Goal: Task Accomplishment & Management: Use online tool/utility

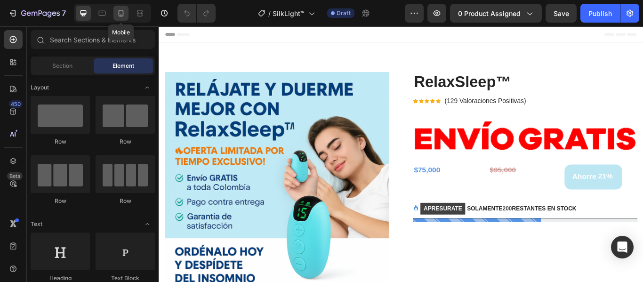
click at [121, 16] on icon at bounding box center [120, 12] width 9 height 9
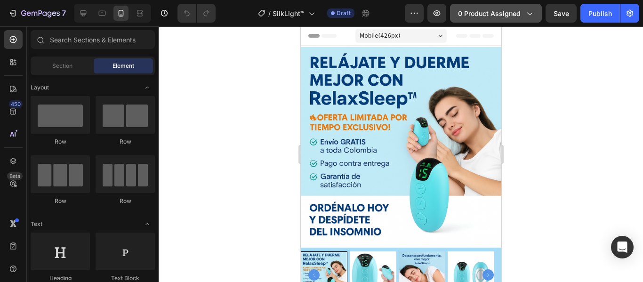
click at [530, 8] on button "0 product assigned" at bounding box center [496, 13] width 92 height 19
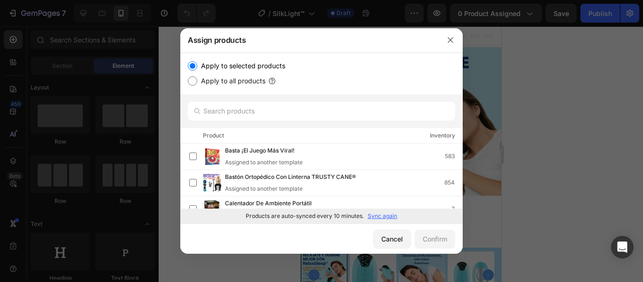
click at [377, 216] on p "Sync again" at bounding box center [383, 216] width 30 height 8
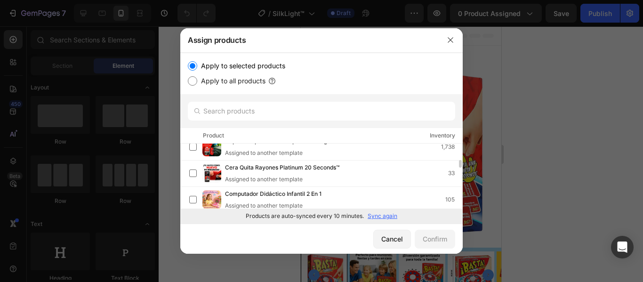
scroll to position [188, 0]
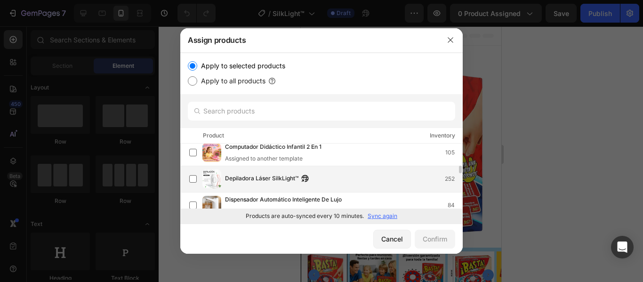
click at [328, 181] on div "Depiladora Láser SilkLight™ 252" at bounding box center [343, 179] width 237 height 10
click at [426, 239] on div "Confirm" at bounding box center [435, 239] width 24 height 10
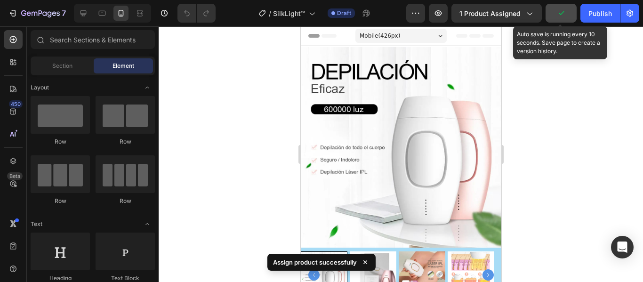
click at [560, 7] on button "button" at bounding box center [560, 13] width 31 height 19
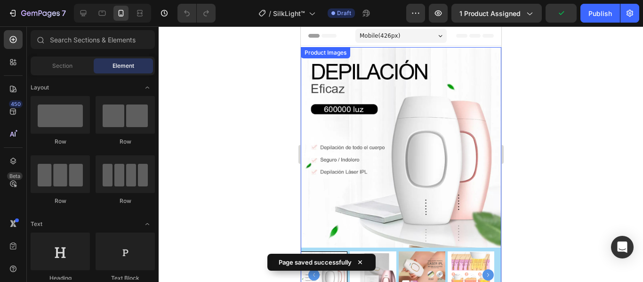
click at [429, 170] on img at bounding box center [400, 147] width 200 height 200
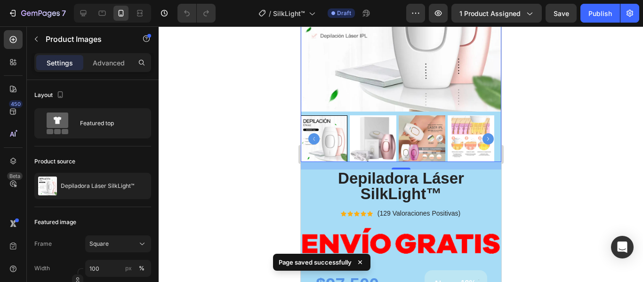
scroll to position [141, 0]
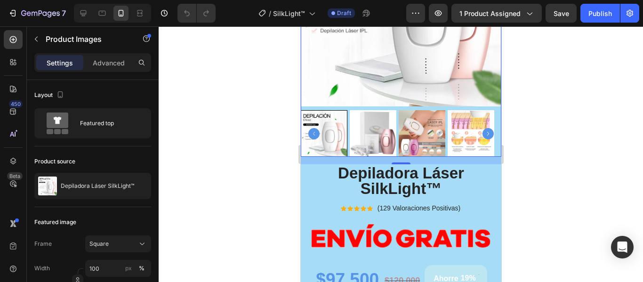
click at [548, 183] on div at bounding box center [401, 154] width 484 height 256
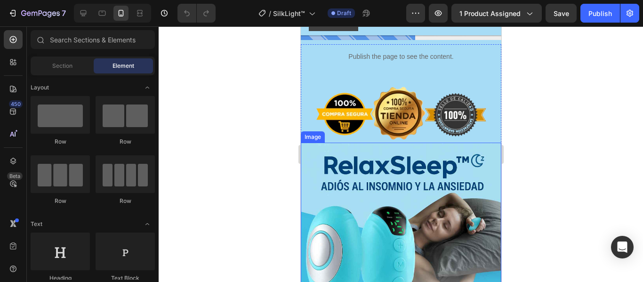
scroll to position [518, 0]
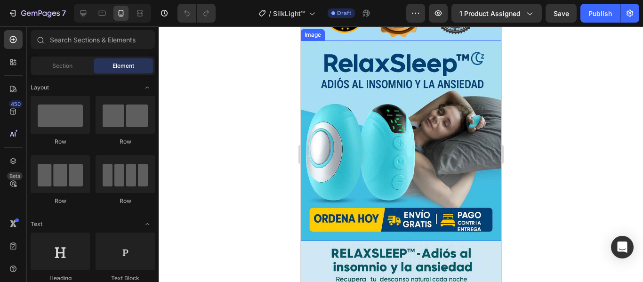
click at [395, 139] on img at bounding box center [400, 140] width 200 height 200
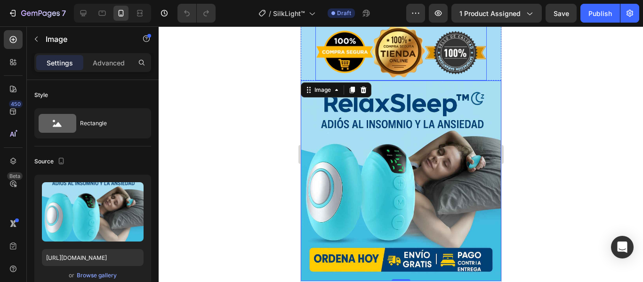
scroll to position [376, 0]
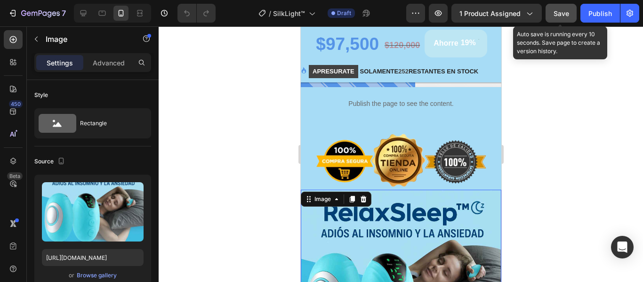
click at [552, 22] on button "Save" at bounding box center [560, 13] width 31 height 19
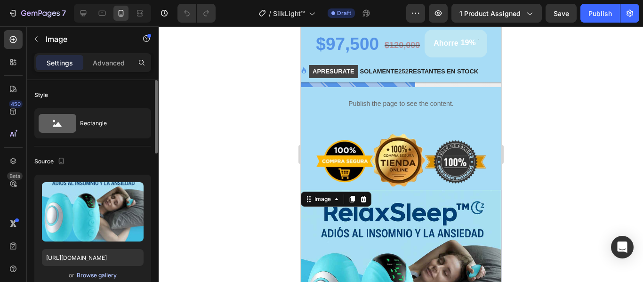
click at [89, 276] on div "Browse gallery" at bounding box center [97, 275] width 40 height 8
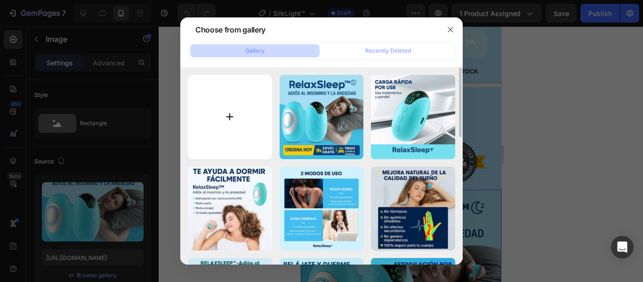
click at [218, 123] on input "file" at bounding box center [230, 117] width 84 height 84
type input "C:\fakepath\Depil_l_1_2_11zon.jpg"
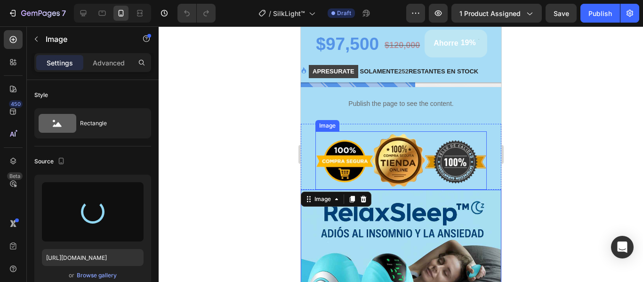
type input "[URL][DOMAIN_NAME]"
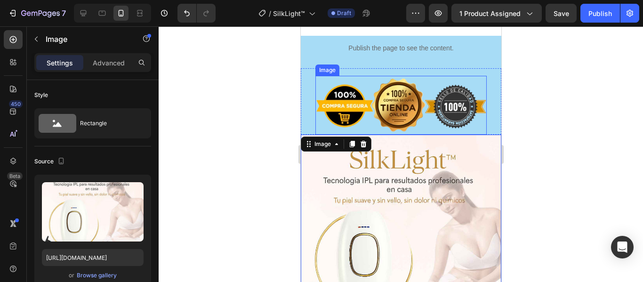
scroll to position [471, 0]
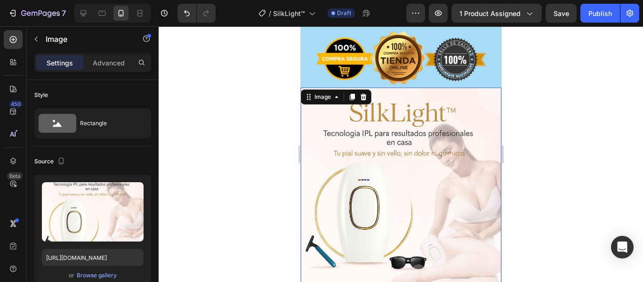
click at [583, 126] on div at bounding box center [401, 154] width 484 height 256
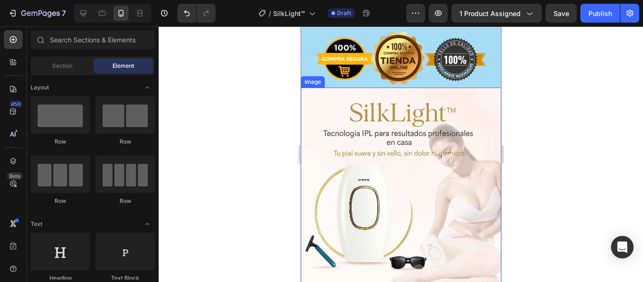
click at [487, 117] on img at bounding box center [400, 188] width 200 height 200
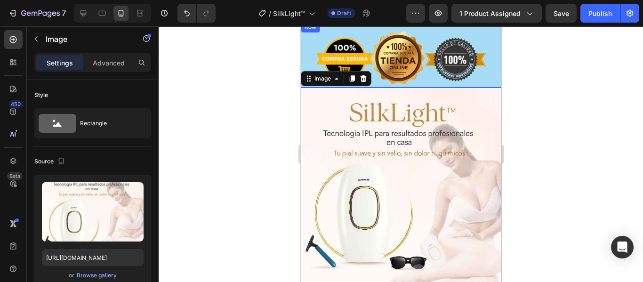
click at [488, 79] on div "Image Row" at bounding box center [400, 54] width 200 height 66
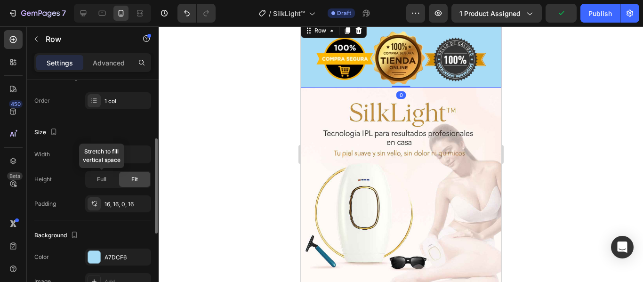
scroll to position [235, 0]
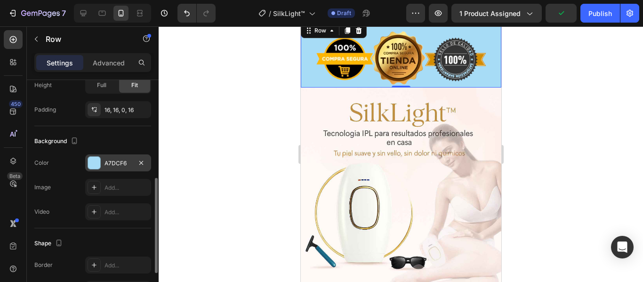
click at [108, 161] on div "A7DCF6" at bounding box center [117, 163] width 27 height 8
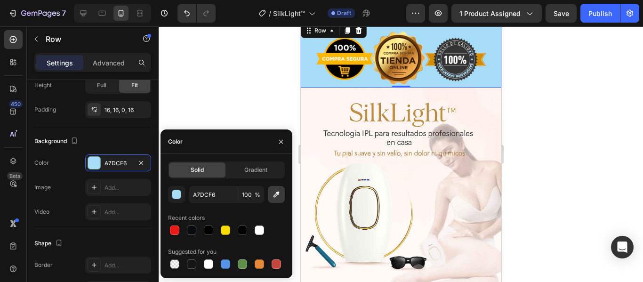
click at [273, 192] on icon "button" at bounding box center [276, 194] width 9 height 9
type input "FFEFEB"
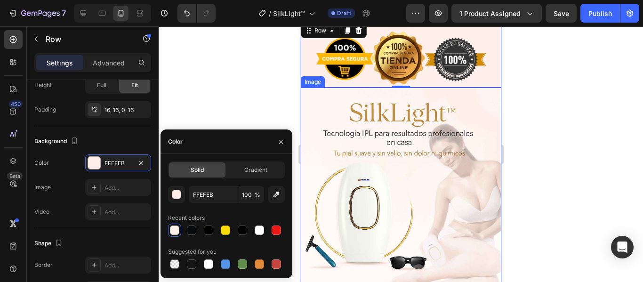
click at [575, 121] on div at bounding box center [401, 154] width 484 height 256
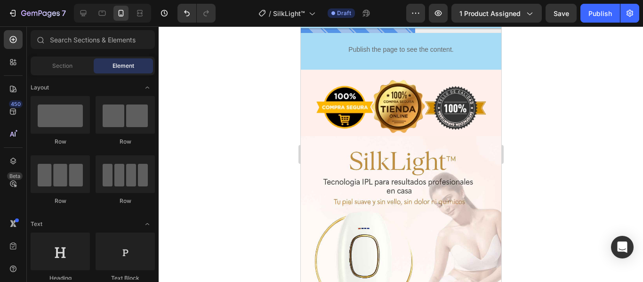
scroll to position [376, 0]
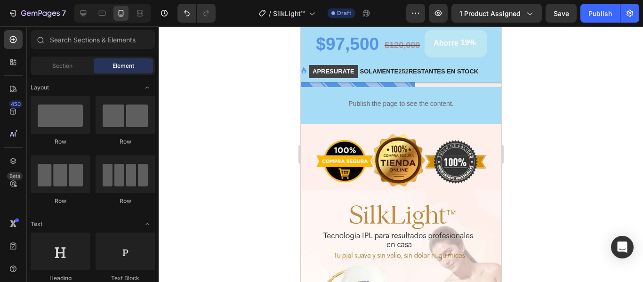
click at [549, 134] on div at bounding box center [401, 154] width 484 height 256
click at [486, 108] on div "Publish the page to see the content. Custom Code" at bounding box center [400, 103] width 191 height 25
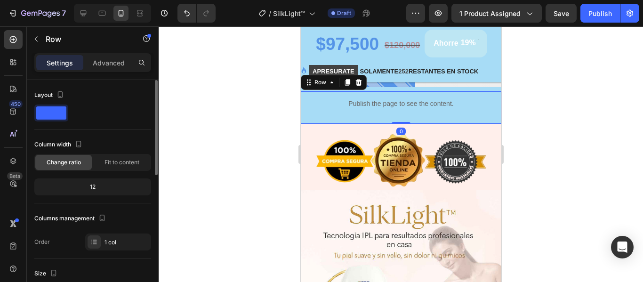
scroll to position [188, 0]
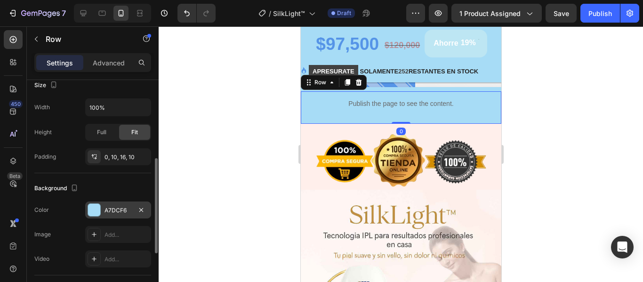
click at [119, 207] on div "A7DCF6" at bounding box center [117, 210] width 27 height 8
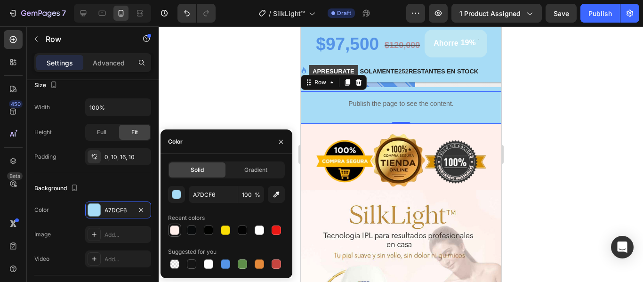
click at [171, 232] on div at bounding box center [174, 229] width 9 height 9
type input "FFEFEB"
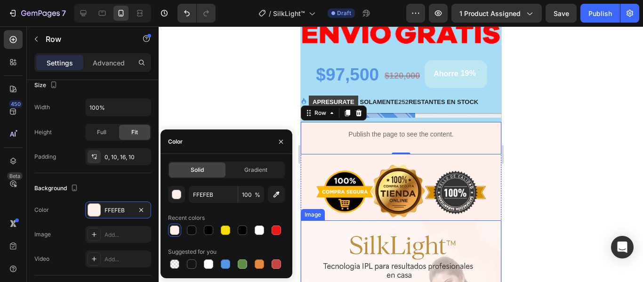
scroll to position [329, 0]
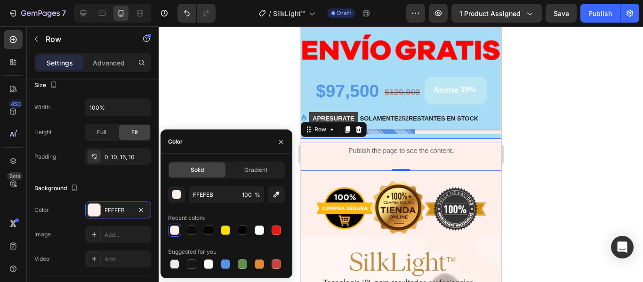
click at [490, 128] on div "Depiladora Láser SilkLight™ (P) Title Icon Icon Icon Icon Icon Icon List Hoz (1…" at bounding box center [400, 59] width 200 height 167
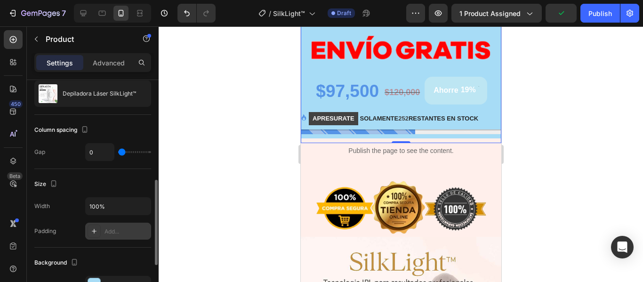
scroll to position [141, 0]
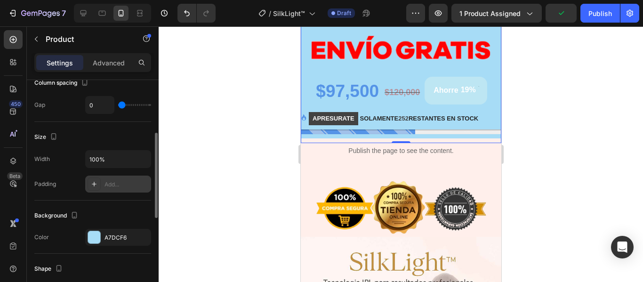
click at [117, 239] on div "A7DCF6" at bounding box center [126, 237] width 44 height 8
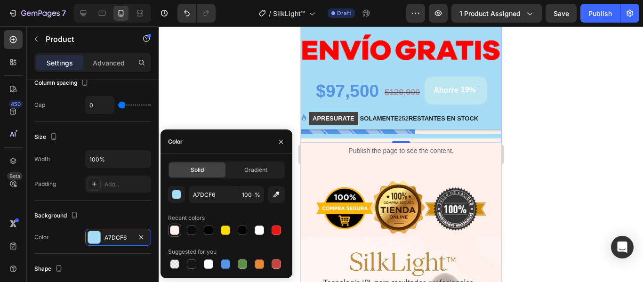
click at [171, 230] on div at bounding box center [174, 229] width 9 height 9
type input "FFEFEB"
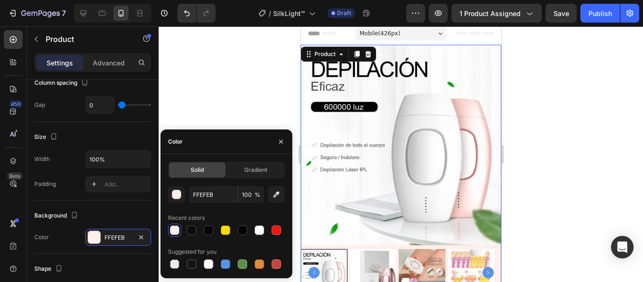
scroll to position [0, 0]
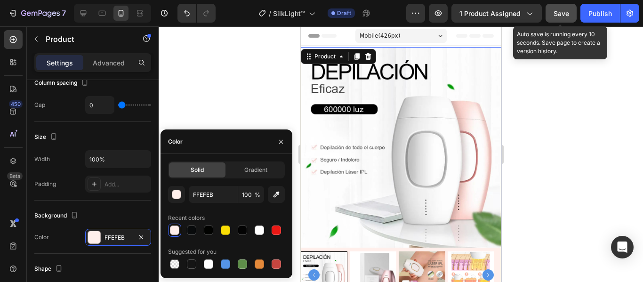
click at [560, 16] on span "Save" at bounding box center [561, 13] width 16 height 8
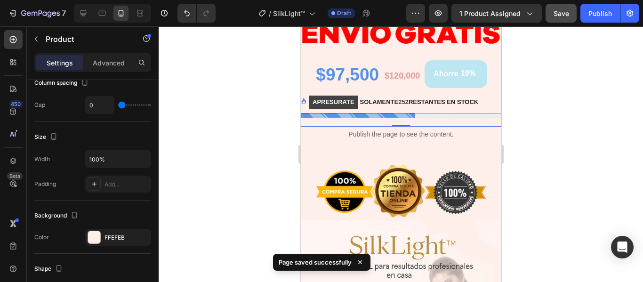
scroll to position [329, 0]
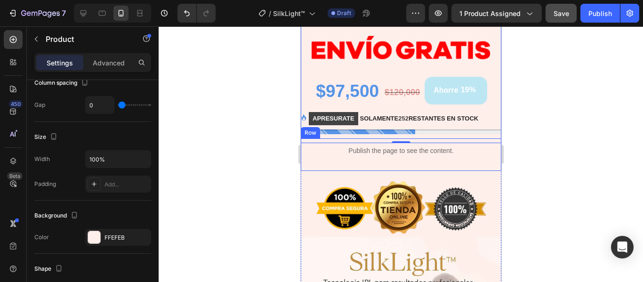
click at [537, 159] on div at bounding box center [401, 154] width 484 height 256
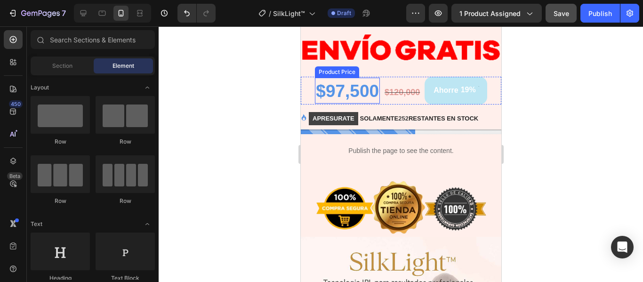
click at [357, 87] on div "$97,500" at bounding box center [346, 91] width 65 height 24
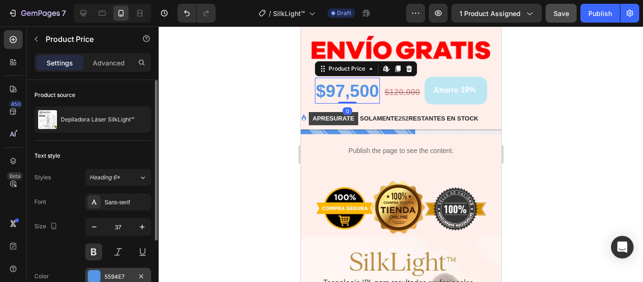
click at [106, 277] on div "5594E7" at bounding box center [117, 276] width 27 height 8
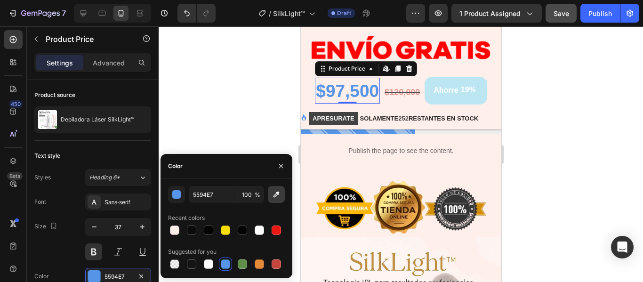
click at [283, 192] on button "button" at bounding box center [276, 194] width 17 height 17
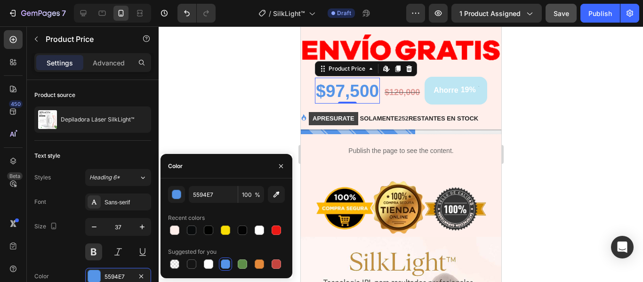
type input "D6913E"
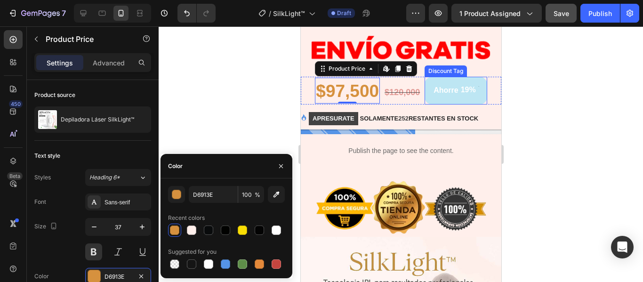
click at [437, 92] on div "Ahorre 19%" at bounding box center [455, 91] width 62 height 28
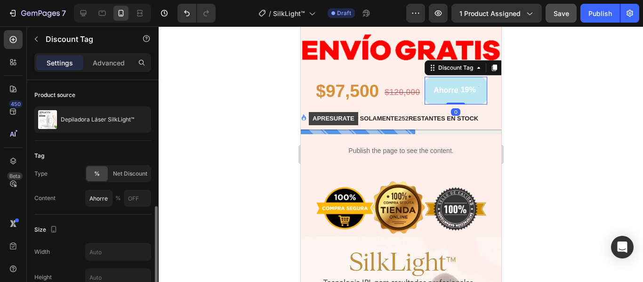
scroll to position [141, 0]
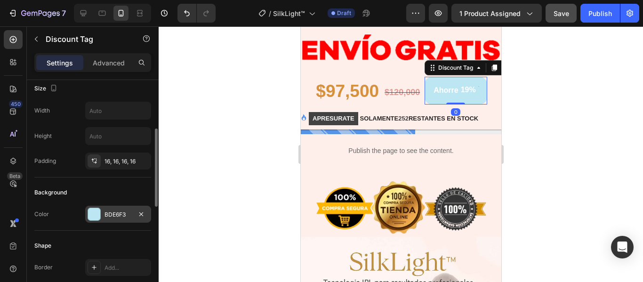
click at [112, 211] on div "BDE6F3" at bounding box center [117, 214] width 27 height 8
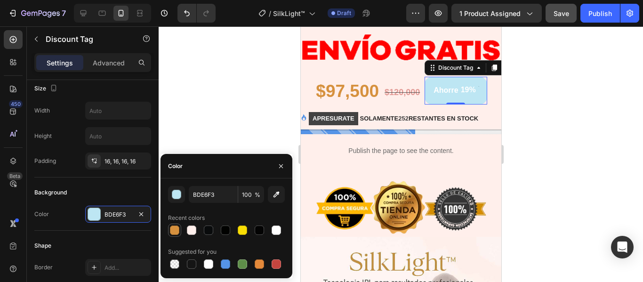
click at [170, 229] on div at bounding box center [174, 229] width 9 height 9
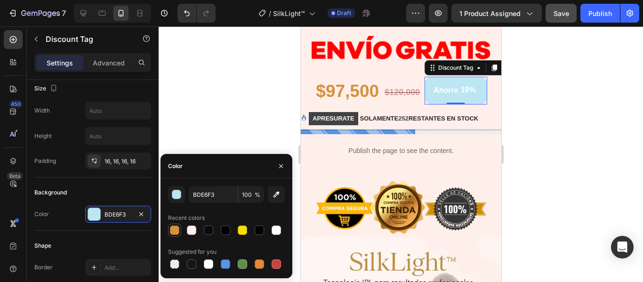
type input "D6913E"
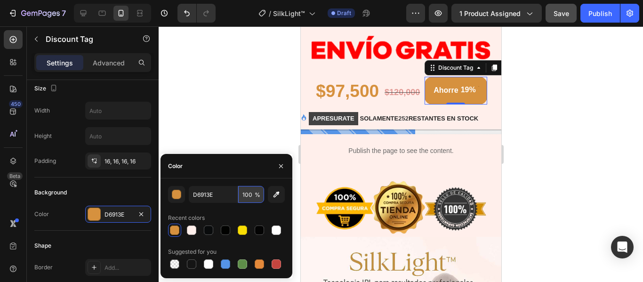
click at [245, 193] on input "100" at bounding box center [251, 194] width 26 height 17
type input "50"
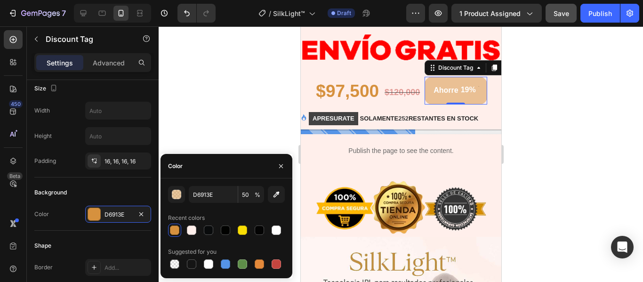
click at [631, 137] on div at bounding box center [401, 154] width 484 height 256
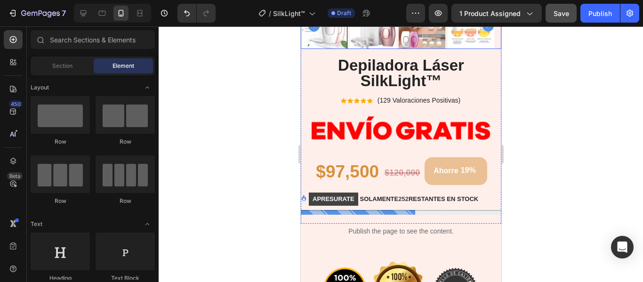
scroll to position [235, 0]
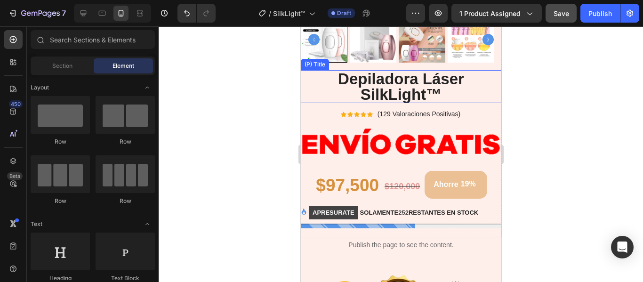
click at [402, 74] on h2 "Depiladora Láser SilkLight™" at bounding box center [400, 86] width 200 height 33
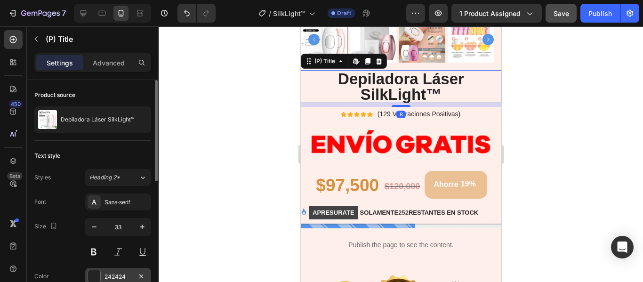
click at [109, 275] on div "242424" at bounding box center [117, 276] width 27 height 8
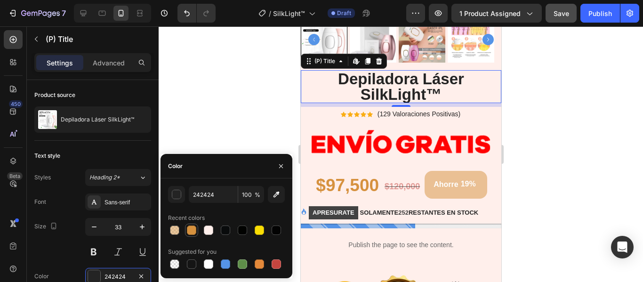
click at [192, 228] on div at bounding box center [191, 229] width 9 height 9
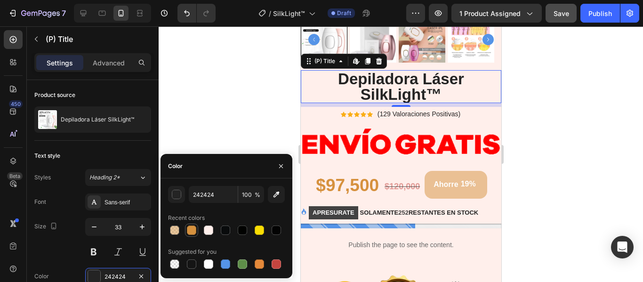
type input "D6913E"
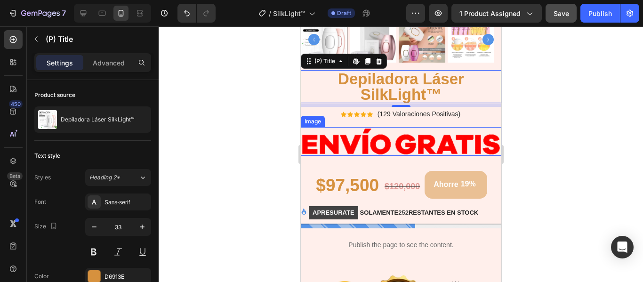
click at [587, 116] on div at bounding box center [401, 154] width 484 height 256
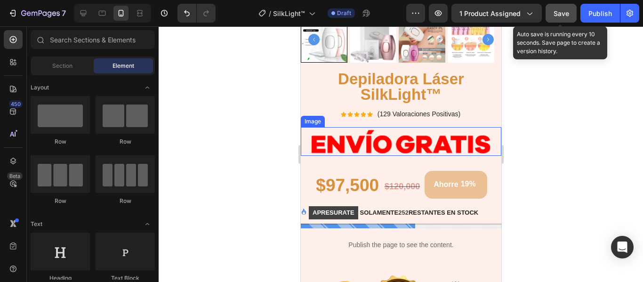
click at [564, 12] on span "Save" at bounding box center [561, 13] width 16 height 8
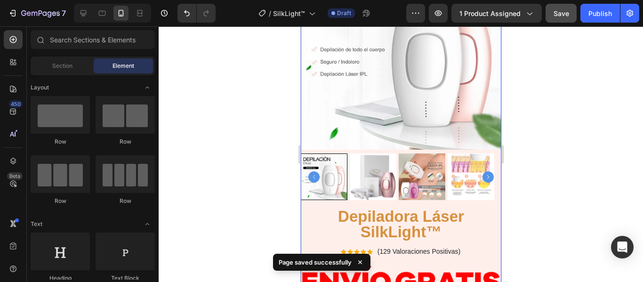
scroll to position [94, 0]
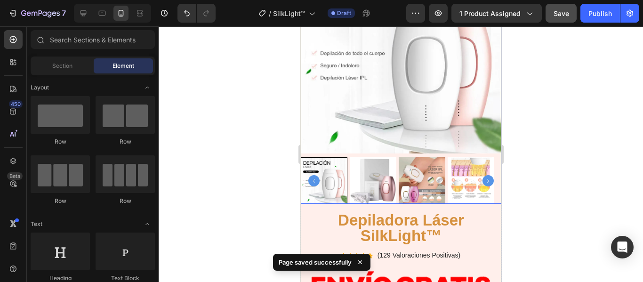
click at [414, 98] on img at bounding box center [400, 53] width 200 height 200
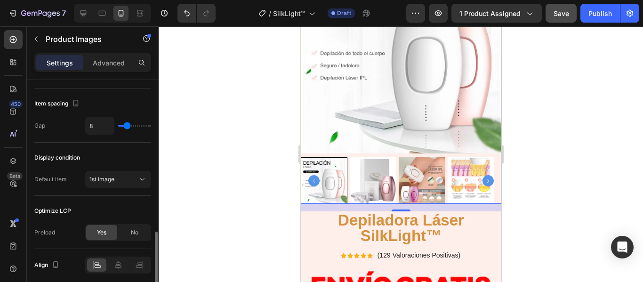
scroll to position [471, 0]
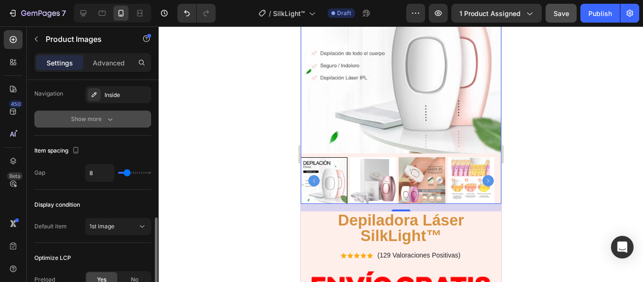
click at [100, 121] on div "Show more" at bounding box center [93, 118] width 44 height 9
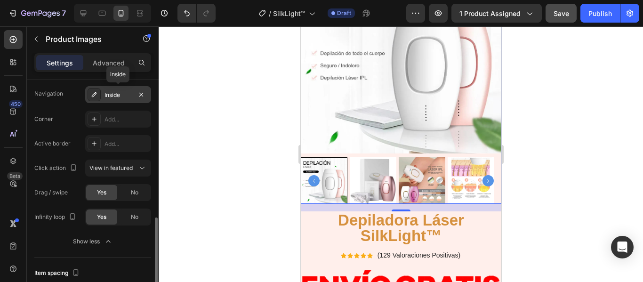
click at [132, 95] on div "Inside" at bounding box center [118, 94] width 66 height 17
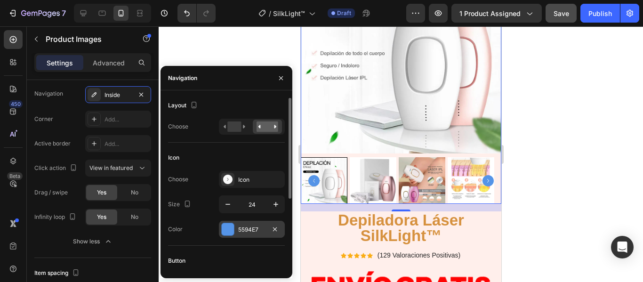
click at [259, 222] on div "5594E7" at bounding box center [252, 229] width 66 height 17
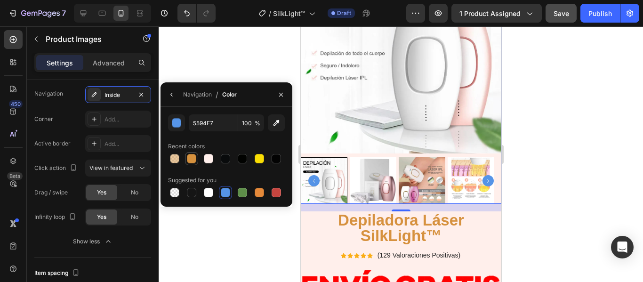
click at [192, 160] on div at bounding box center [191, 158] width 9 height 9
type input "D6913E"
click at [519, 147] on div at bounding box center [401, 154] width 484 height 256
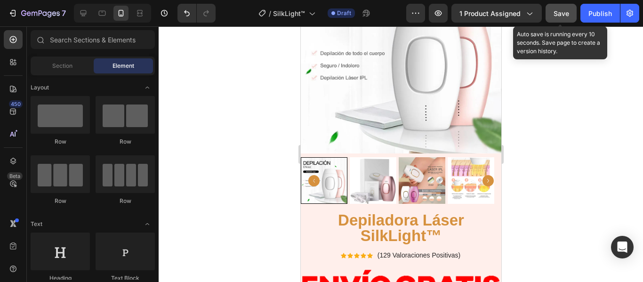
click at [561, 17] on div "Save" at bounding box center [561, 13] width 16 height 10
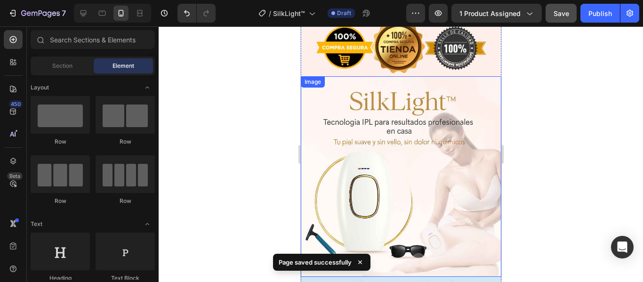
scroll to position [424, 0]
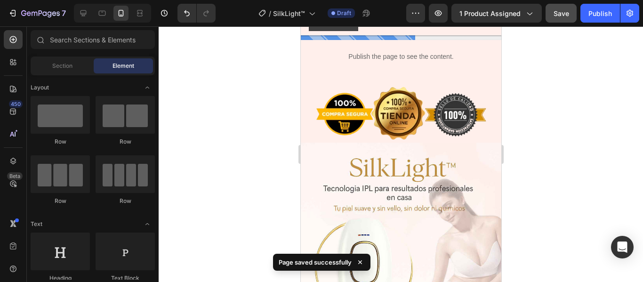
click at [538, 142] on div at bounding box center [401, 154] width 484 height 256
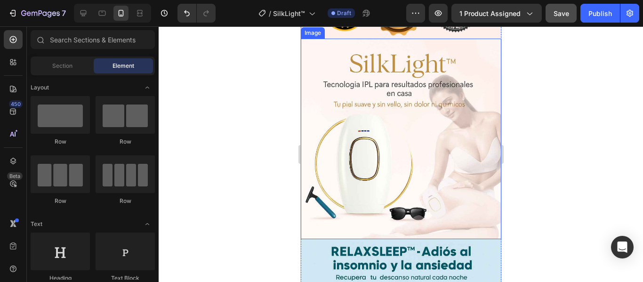
scroll to position [612, 0]
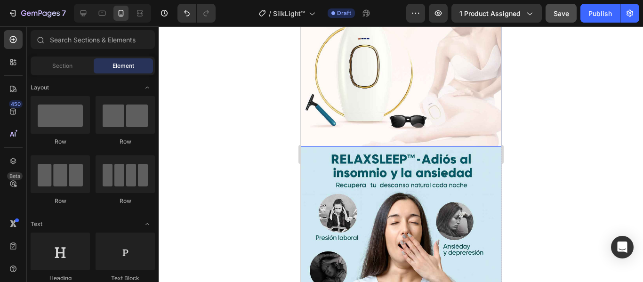
click at [483, 173] on img at bounding box center [400, 247] width 200 height 200
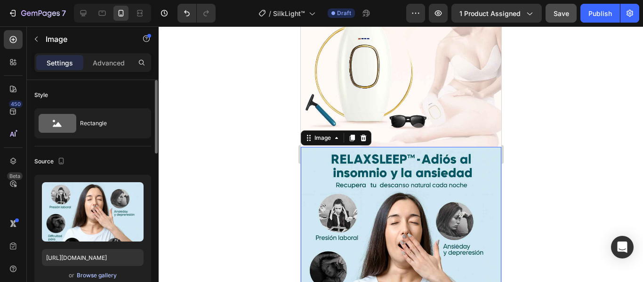
click at [99, 278] on div "Browse gallery" at bounding box center [97, 275] width 40 height 8
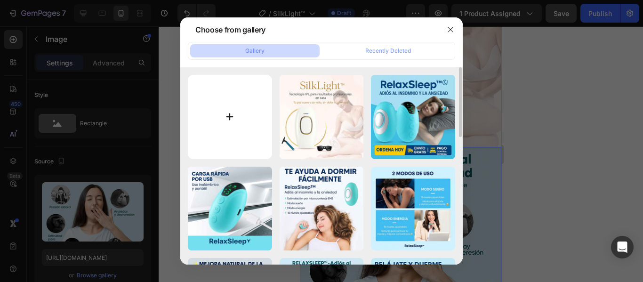
click at [224, 112] on input "file" at bounding box center [230, 117] width 84 height 84
click at [450, 29] on icon "button" at bounding box center [451, 30] width 8 height 8
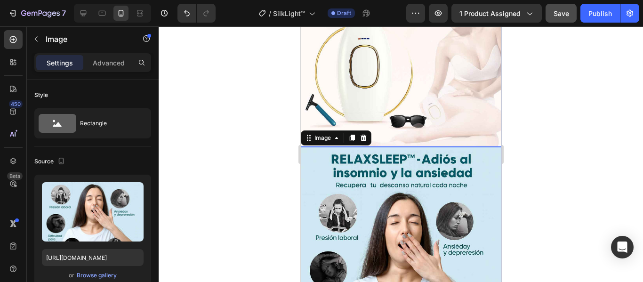
click at [452, 95] on img at bounding box center [400, 46] width 200 height 200
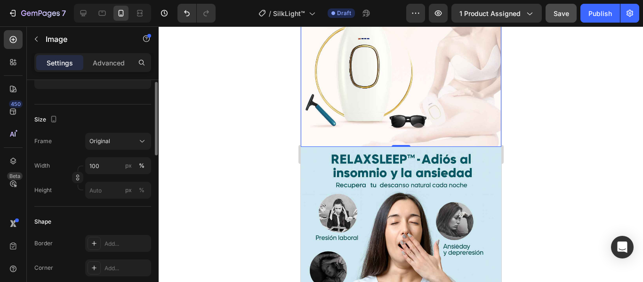
scroll to position [58, 0]
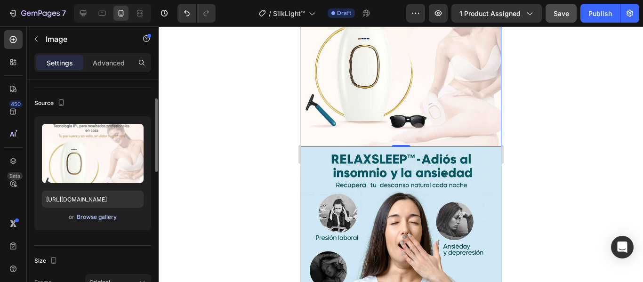
click at [87, 219] on div "Browse gallery" at bounding box center [97, 217] width 40 height 8
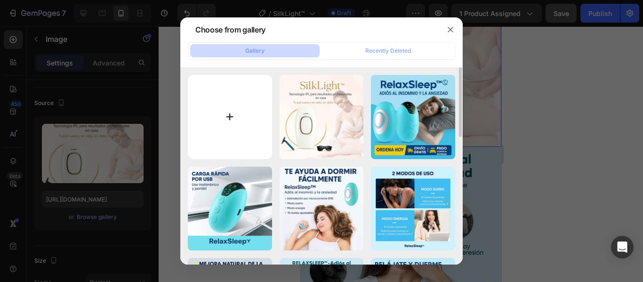
click at [240, 104] on input "file" at bounding box center [230, 117] width 84 height 84
type input "C:\fakepath\Depil_l_2_10_11zon.jpg"
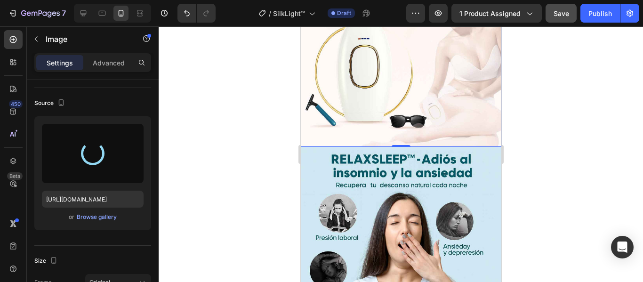
type input "[URL][DOMAIN_NAME]"
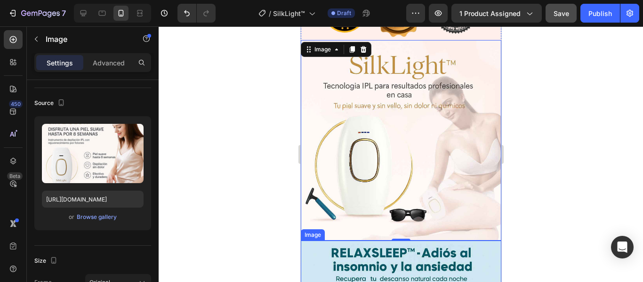
scroll to position [518, 0]
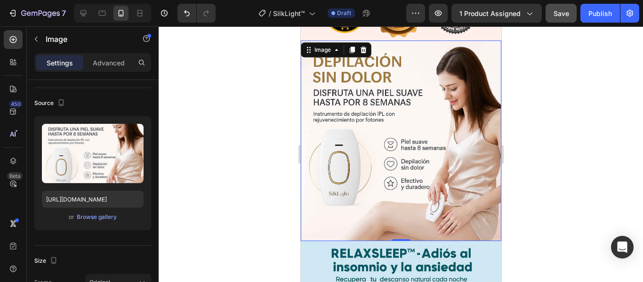
click at [534, 134] on div at bounding box center [401, 154] width 484 height 256
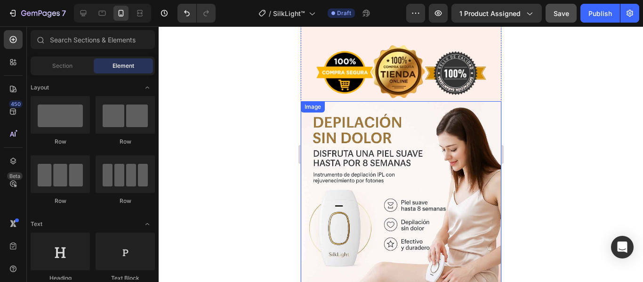
scroll to position [424, 0]
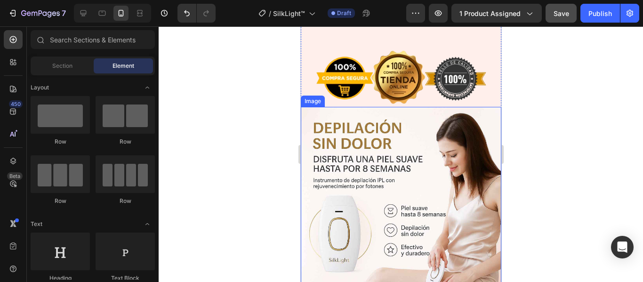
click at [378, 137] on img at bounding box center [400, 207] width 200 height 200
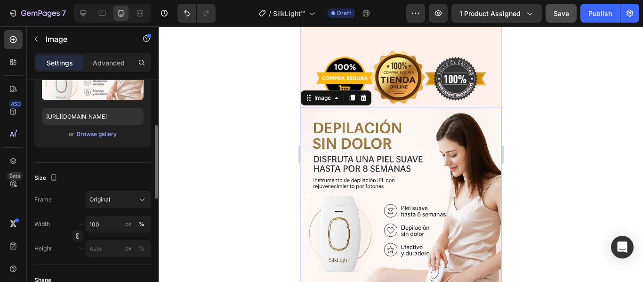
scroll to position [235, 0]
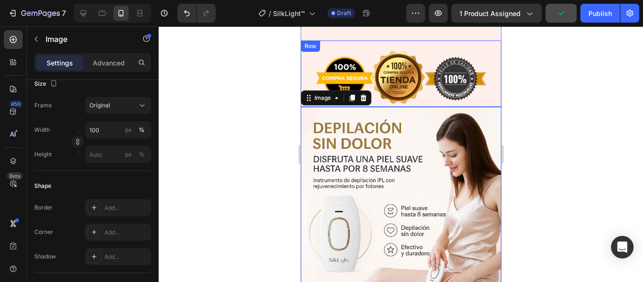
click at [489, 102] on div "Image Row" at bounding box center [400, 73] width 200 height 66
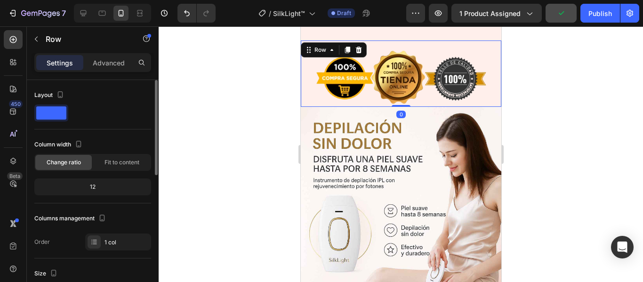
scroll to position [141, 0]
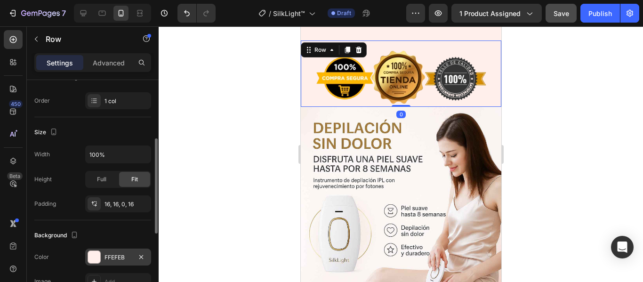
click at [95, 258] on div at bounding box center [94, 257] width 12 height 12
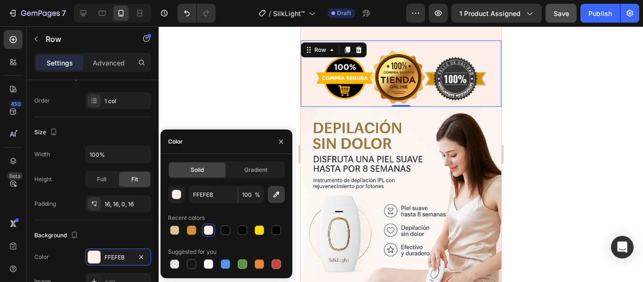
click at [277, 197] on icon "button" at bounding box center [276, 194] width 9 height 9
type input "FCF9F3"
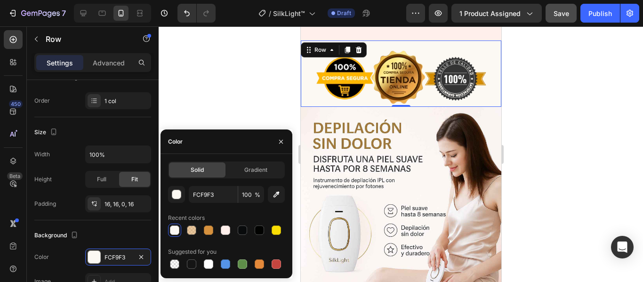
click at [538, 102] on div at bounding box center [401, 154] width 484 height 256
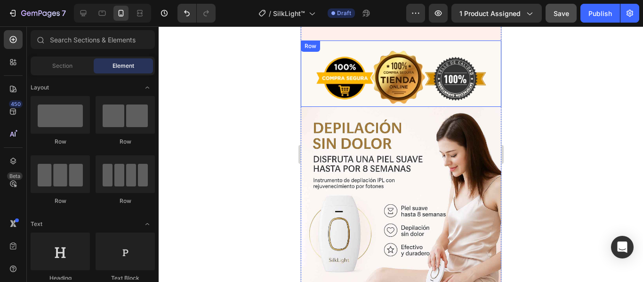
click at [490, 100] on div "Image Row" at bounding box center [400, 73] width 200 height 66
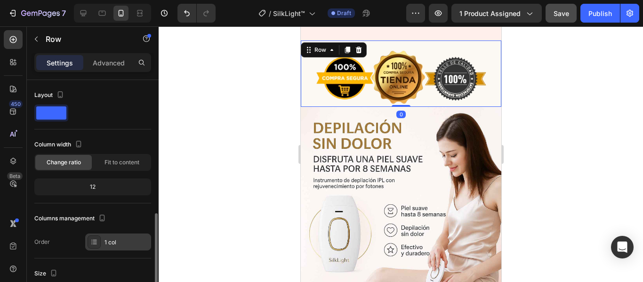
scroll to position [188, 0]
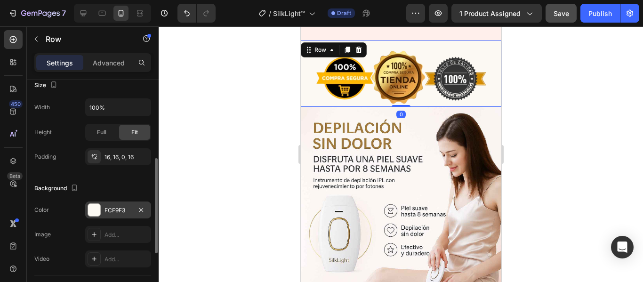
click at [108, 210] on div "FCF9F3" at bounding box center [117, 210] width 27 height 8
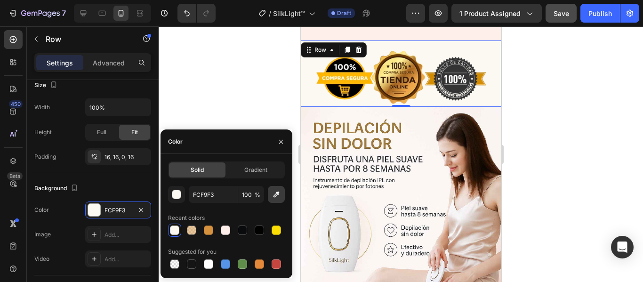
click at [284, 196] on button "button" at bounding box center [276, 194] width 17 height 17
type input "F7EFE9"
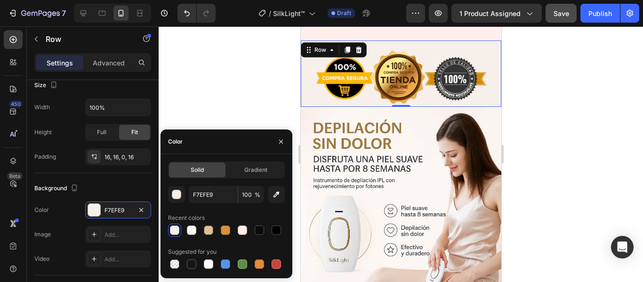
click at [516, 122] on div at bounding box center [401, 154] width 484 height 256
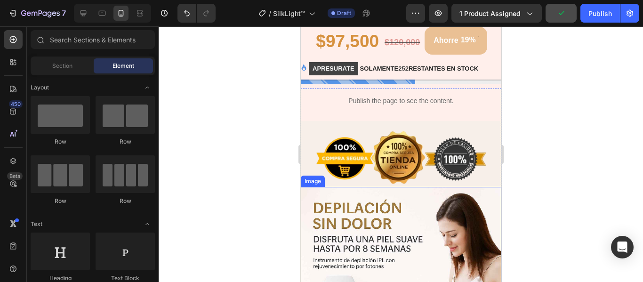
scroll to position [357, 0]
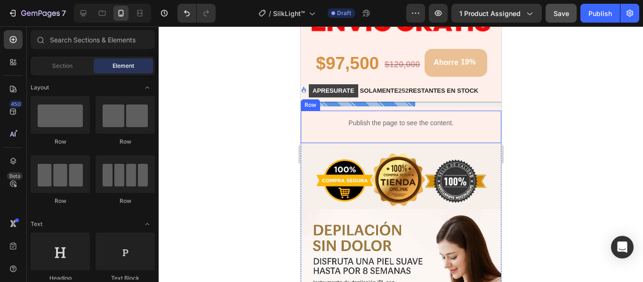
click at [490, 134] on div "Publish the page to see the content. Custom Code Row" at bounding box center [400, 127] width 200 height 32
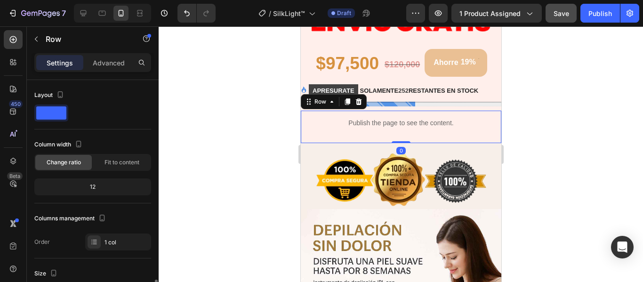
scroll to position [141, 0]
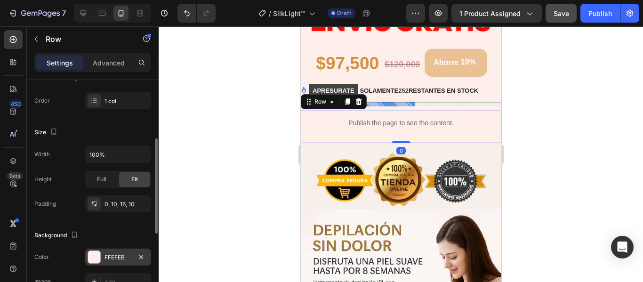
click at [91, 263] on div at bounding box center [94, 256] width 13 height 13
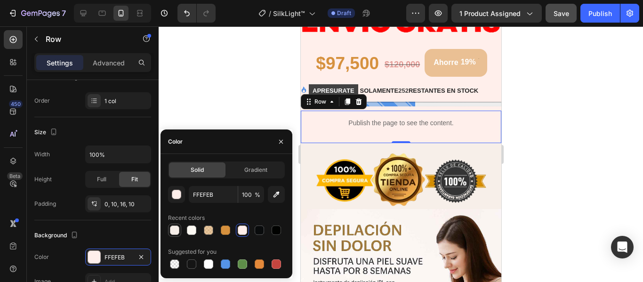
click at [174, 229] on div at bounding box center [174, 229] width 9 height 9
type input "F7EFE9"
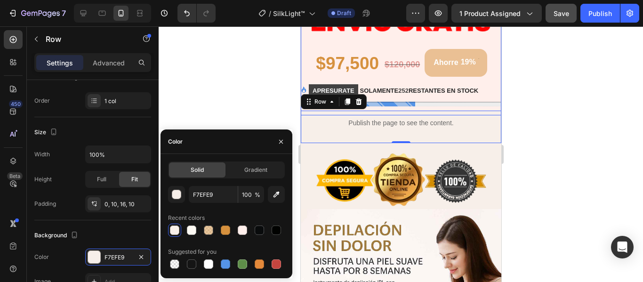
click at [491, 69] on div "Depiladora Láser SilkLight™ (P) Title Icon Icon Icon Icon Icon Icon List Hoz (1…" at bounding box center [400, 31] width 200 height 167
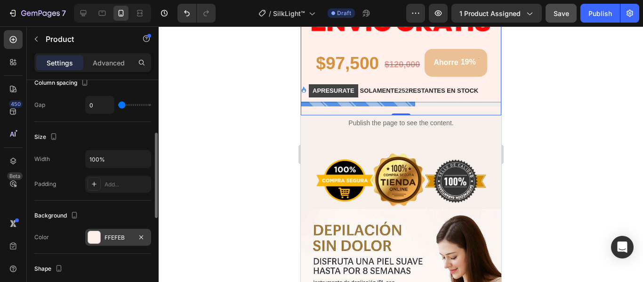
click at [102, 236] on div "FFEFEB" at bounding box center [118, 237] width 66 height 17
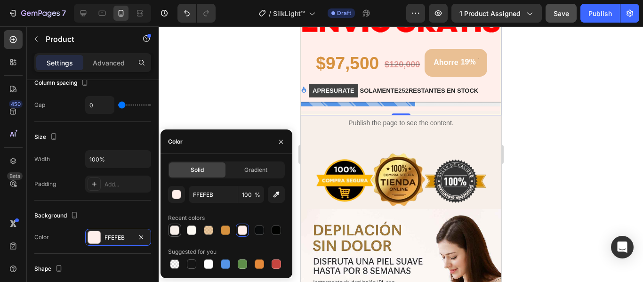
click at [178, 231] on div at bounding box center [174, 229] width 9 height 9
type input "F7EFE9"
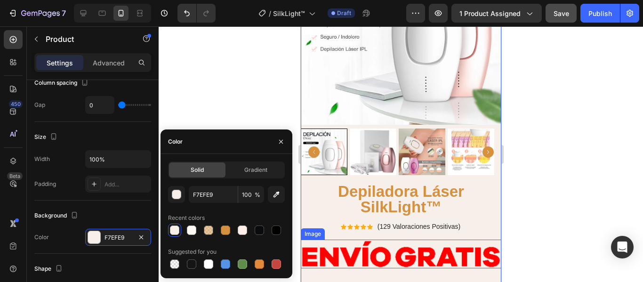
scroll to position [122, 0]
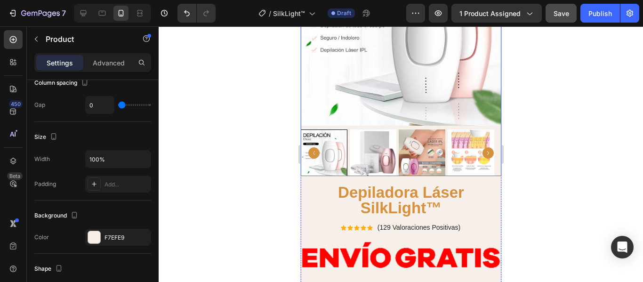
click at [582, 138] on div at bounding box center [401, 154] width 484 height 256
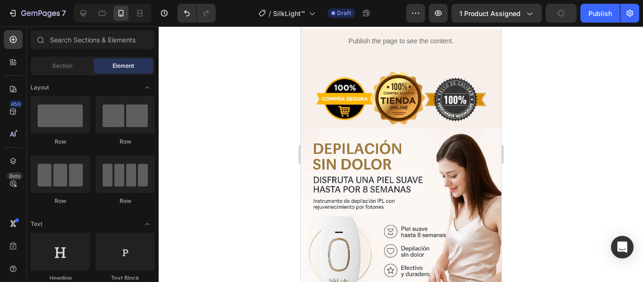
scroll to position [545, 0]
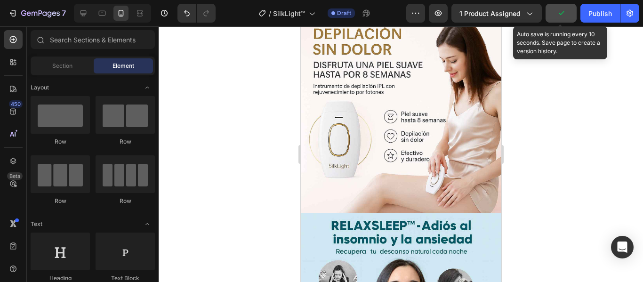
click at [563, 16] on icon "button" at bounding box center [560, 12] width 9 height 9
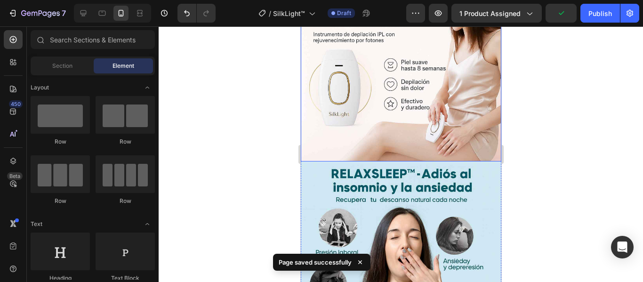
scroll to position [640, 0]
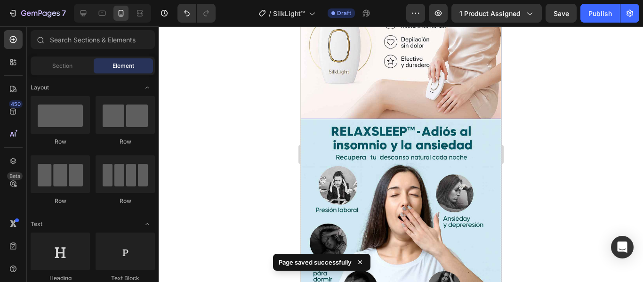
click at [485, 128] on img at bounding box center [400, 219] width 200 height 200
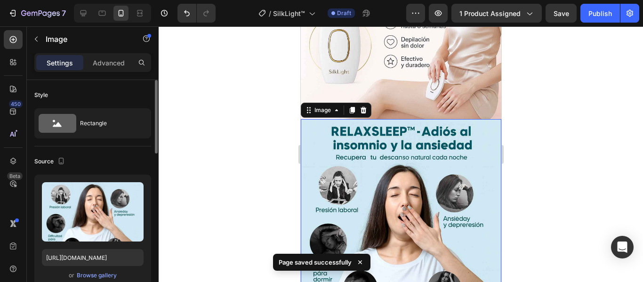
scroll to position [47, 0]
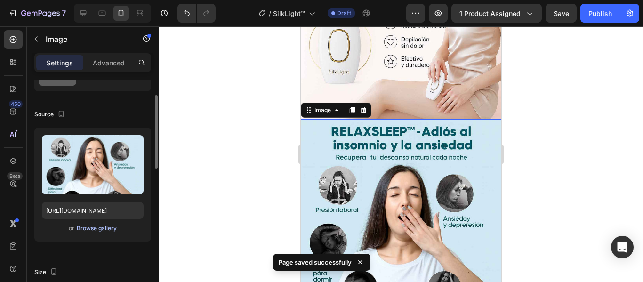
click at [91, 232] on div "Browse gallery" at bounding box center [97, 228] width 40 height 8
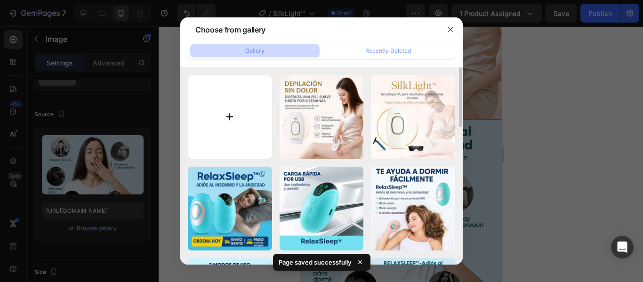
click at [244, 112] on input "file" at bounding box center [230, 117] width 84 height 84
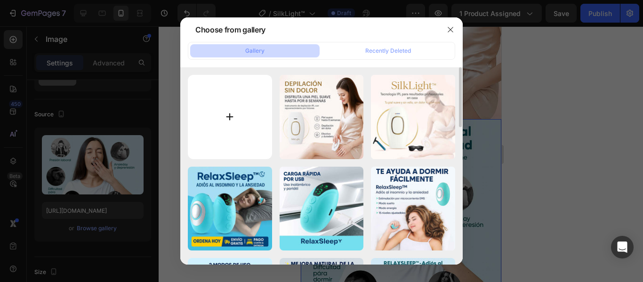
type input "C:\fakepath\4_3_11zon.jpg"
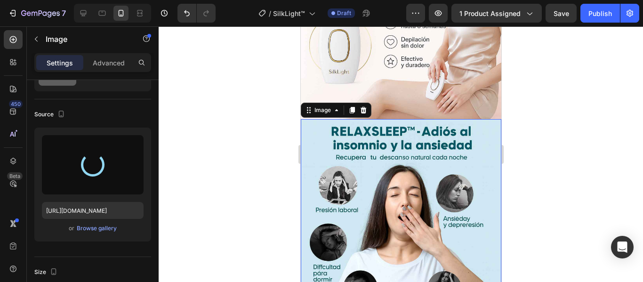
type input "[URL][DOMAIN_NAME]"
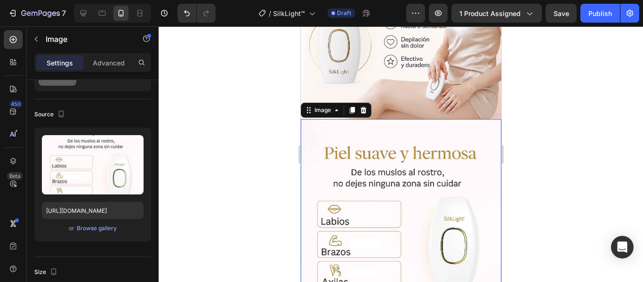
scroll to position [687, 0]
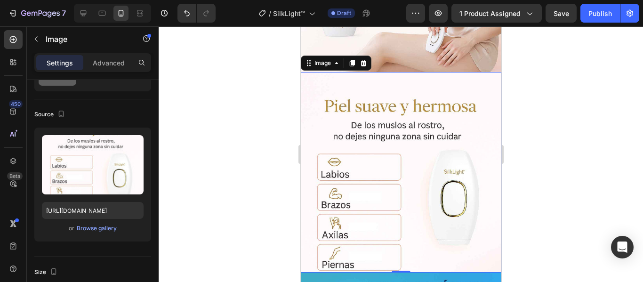
click at [557, 119] on div at bounding box center [401, 154] width 484 height 256
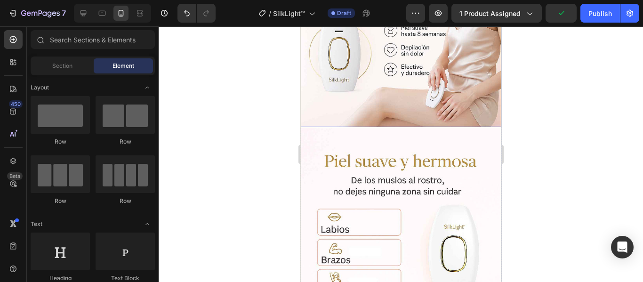
scroll to position [640, 0]
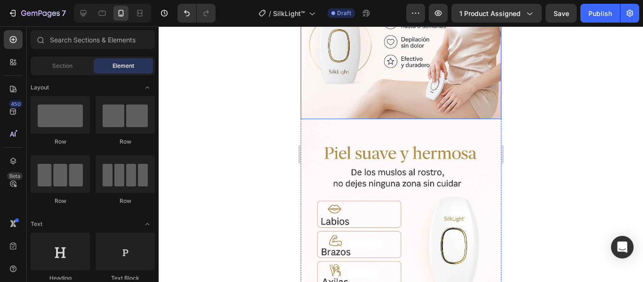
click at [429, 91] on img at bounding box center [400, 19] width 200 height 200
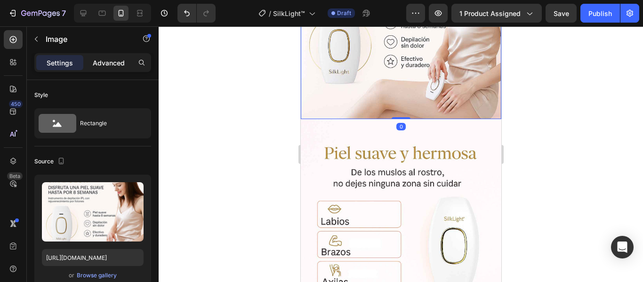
click at [110, 64] on p "Advanced" at bounding box center [109, 63] width 32 height 10
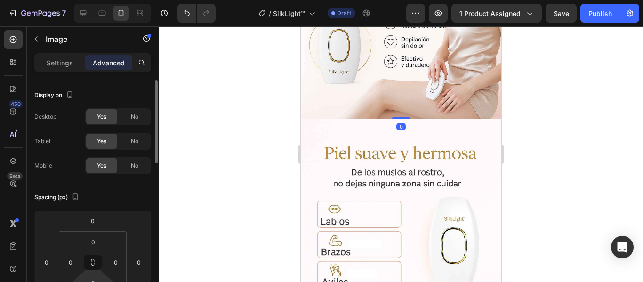
scroll to position [47, 0]
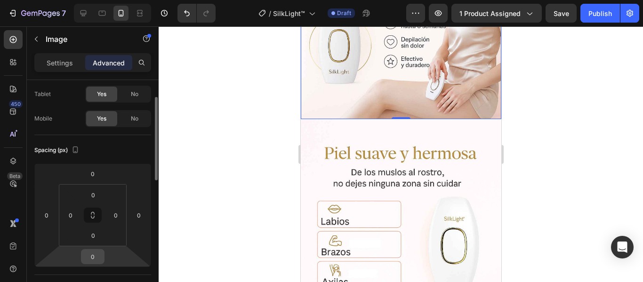
click at [90, 260] on input "0" at bounding box center [92, 256] width 19 height 14
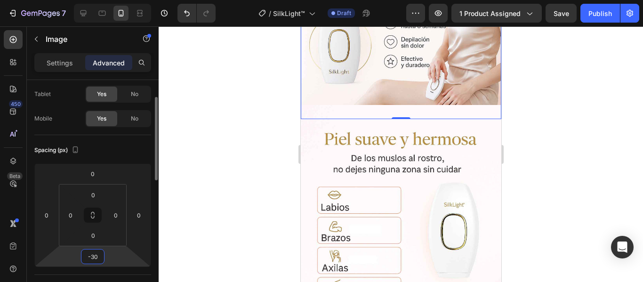
type input "0"
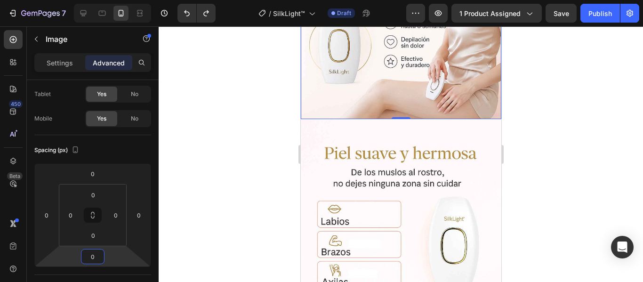
click at [551, 172] on div at bounding box center [401, 154] width 484 height 256
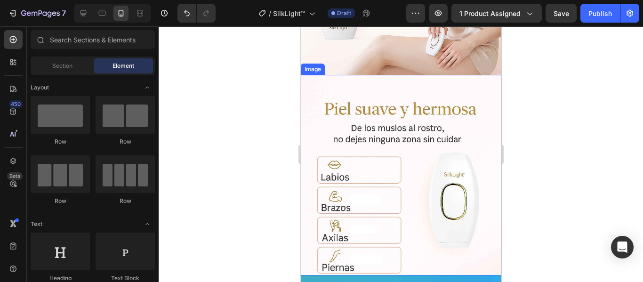
scroll to position [734, 0]
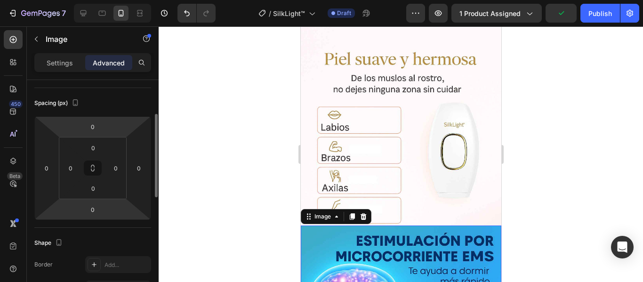
scroll to position [0, 0]
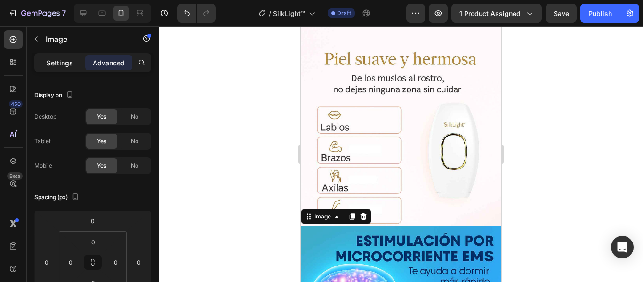
click at [52, 67] on p "Settings" at bounding box center [60, 63] width 26 height 10
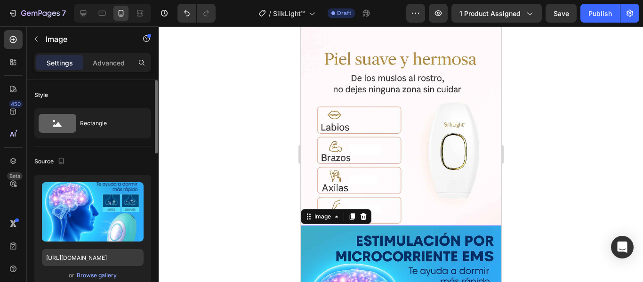
scroll to position [47, 0]
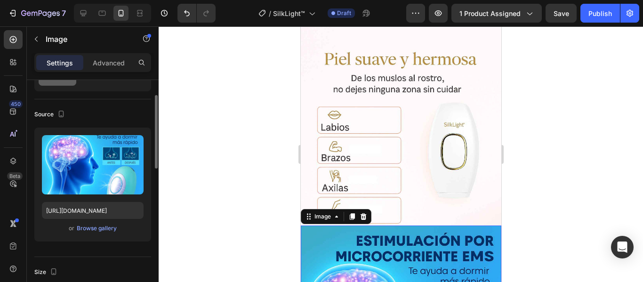
click at [100, 234] on div "Upload Image [URL][DOMAIN_NAME] or Browse gallery" at bounding box center [92, 185] width 117 height 114
click at [100, 224] on div "Browse gallery" at bounding box center [97, 228] width 40 height 8
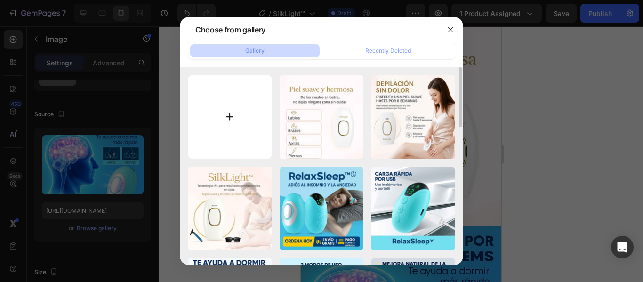
click at [257, 103] on input "file" at bounding box center [230, 117] width 84 height 84
type input "C:\fakepath\5_8_11zon.jpg"
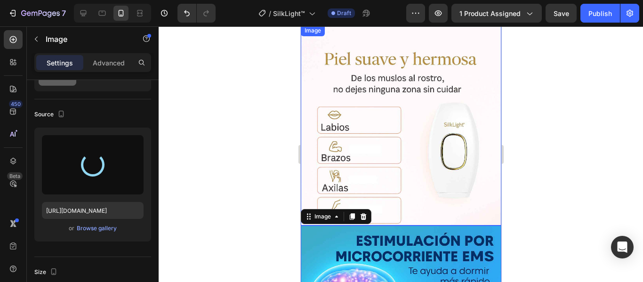
type input "[URL][DOMAIN_NAME]"
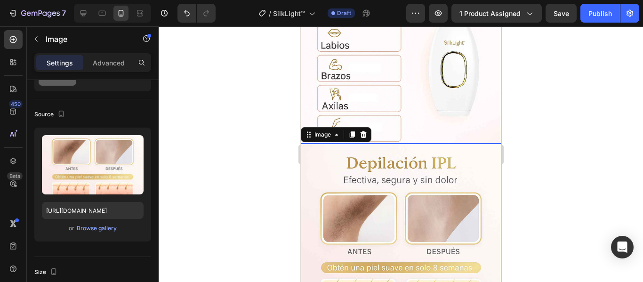
scroll to position [828, 0]
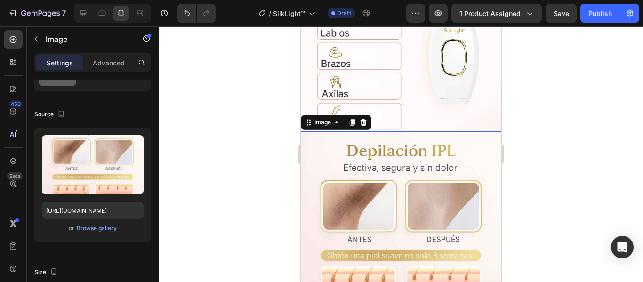
click at [588, 127] on div at bounding box center [401, 154] width 484 height 256
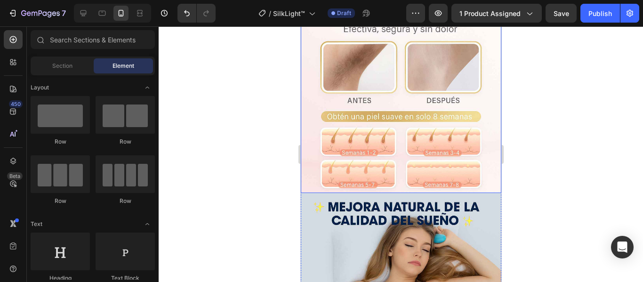
scroll to position [1016, 0]
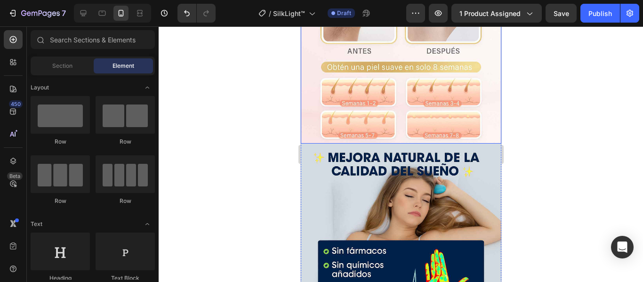
click at [435, 172] on img at bounding box center [400, 244] width 200 height 200
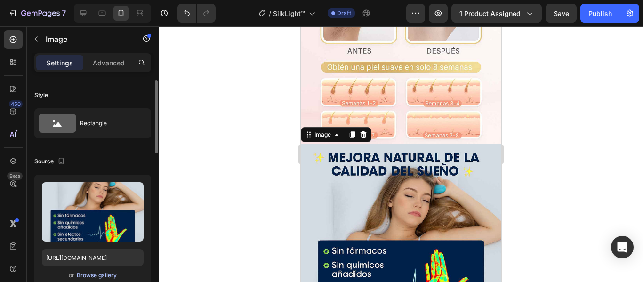
click at [85, 279] on div "Browse gallery" at bounding box center [97, 275] width 40 height 8
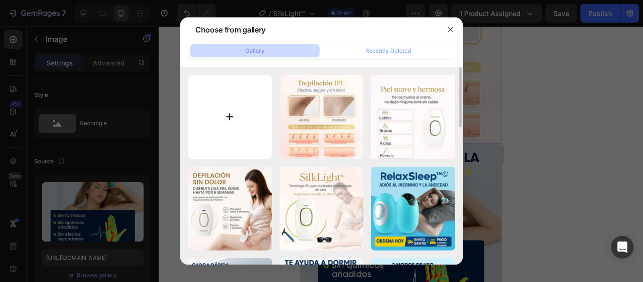
click at [213, 131] on input "file" at bounding box center [230, 117] width 84 height 84
type input "C:\fakepath\Depil_l_3_9_11zon.jpg"
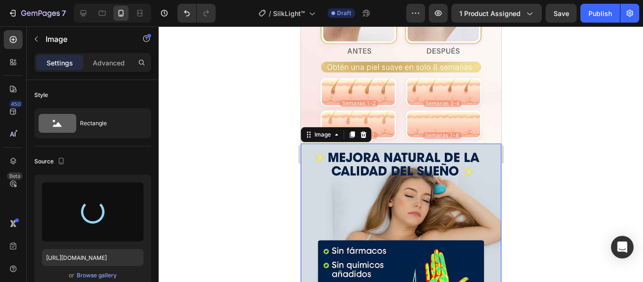
type input "[URL][DOMAIN_NAME]"
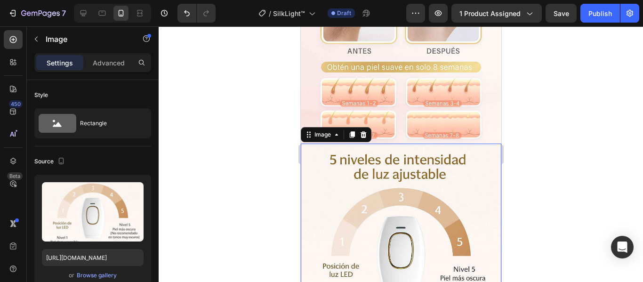
click at [561, 140] on div at bounding box center [401, 154] width 484 height 256
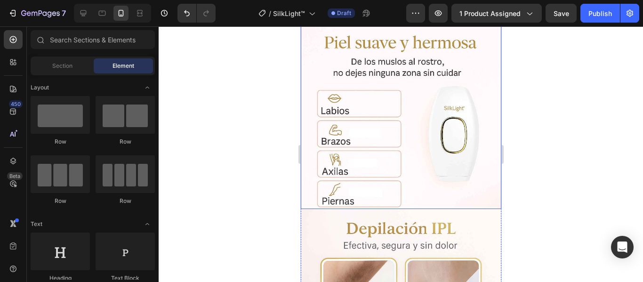
scroll to position [734, 0]
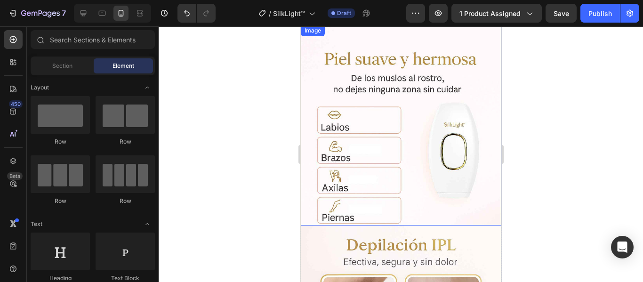
click at [467, 138] on img at bounding box center [400, 125] width 200 height 200
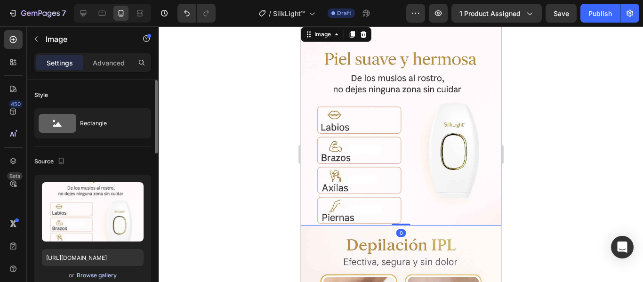
click at [103, 274] on div "Browse gallery" at bounding box center [97, 275] width 40 height 8
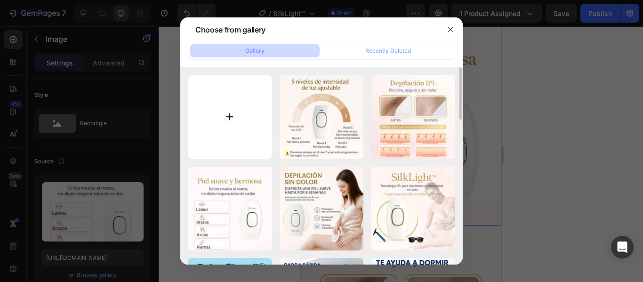
click at [227, 125] on input "file" at bounding box center [230, 117] width 84 height 84
type input "C:\fakepath\Depil_l_4_1_11zon.jpg"
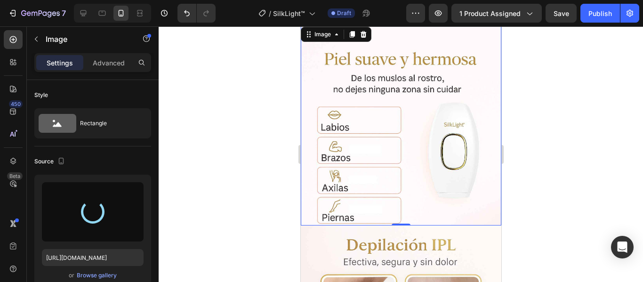
type input "[URL][DOMAIN_NAME]"
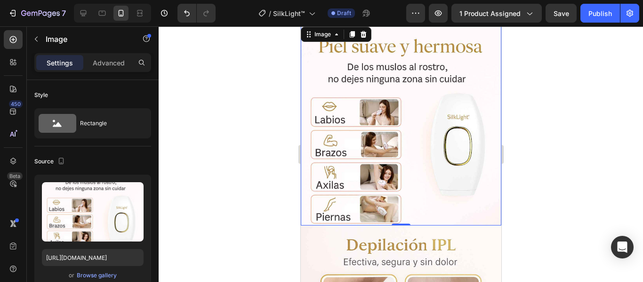
click at [555, 143] on div at bounding box center [401, 154] width 484 height 256
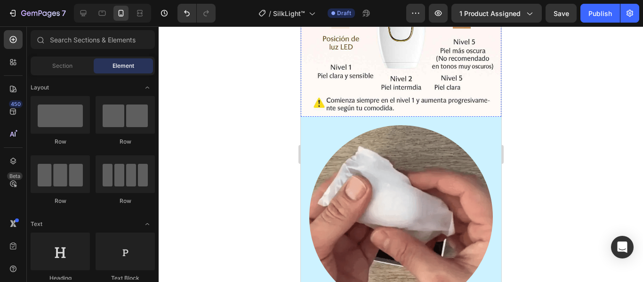
scroll to position [1298, 0]
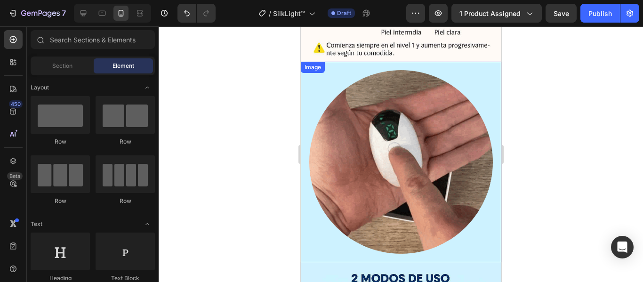
click at [448, 182] on img at bounding box center [401, 162] width 184 height 184
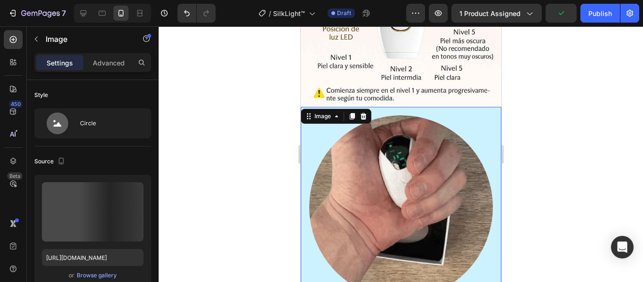
scroll to position [1345, 0]
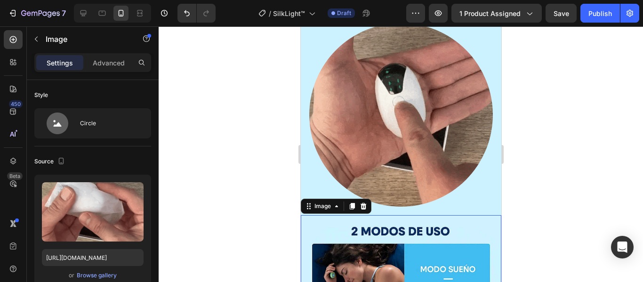
scroll to position [47, 0]
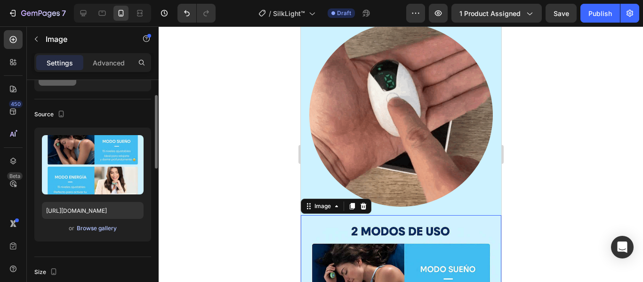
click at [103, 230] on div "Browse gallery" at bounding box center [97, 228] width 40 height 8
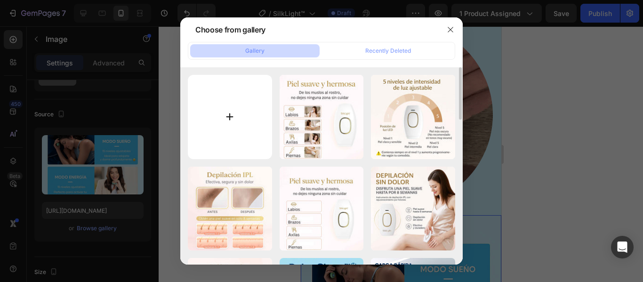
click at [234, 115] on input "file" at bounding box center [230, 117] width 84 height 84
type input "C:\fakepath\Depil_l_8_6_11zon.jpg"
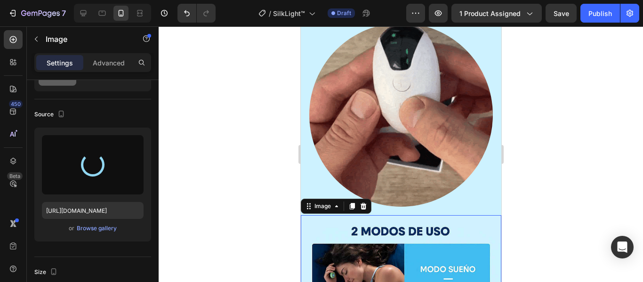
type input "[URL][DOMAIN_NAME]"
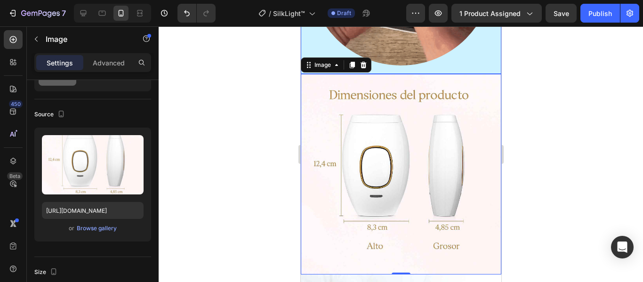
scroll to position [1534, 0]
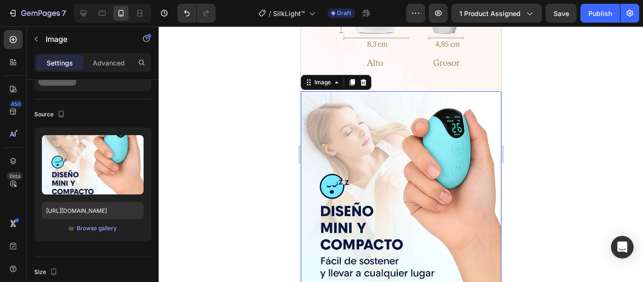
scroll to position [1675, 0]
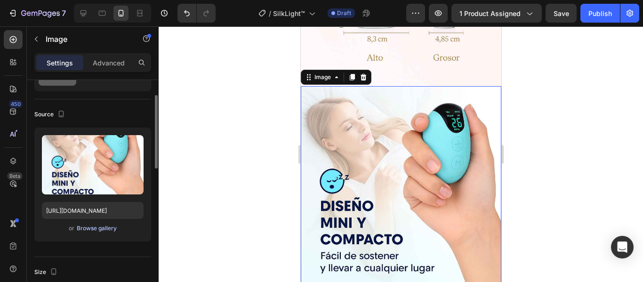
click at [85, 225] on div "Browse gallery" at bounding box center [97, 228] width 40 height 8
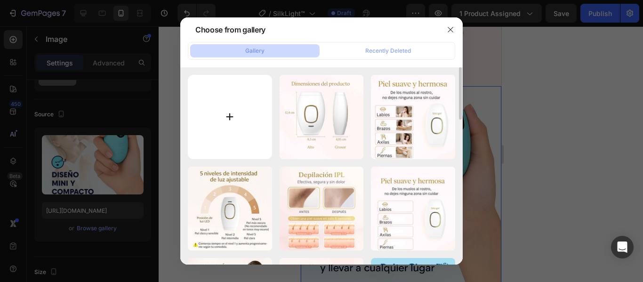
click at [209, 125] on input "file" at bounding box center [230, 117] width 84 height 84
type input "C:\fakepath\Depil_l_7_7_11zon.jpg"
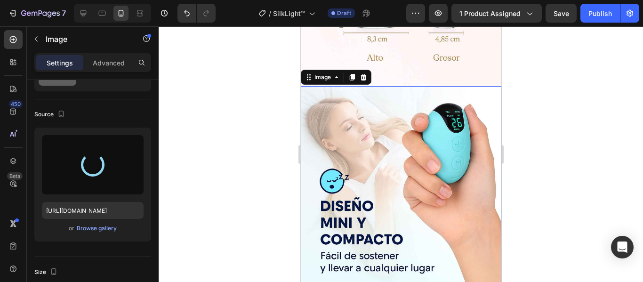
type input "[URL][DOMAIN_NAME]"
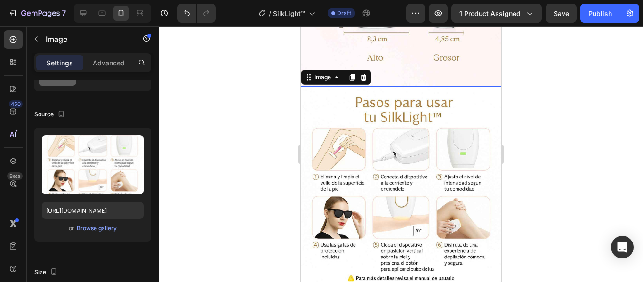
click at [563, 112] on div at bounding box center [401, 154] width 484 height 256
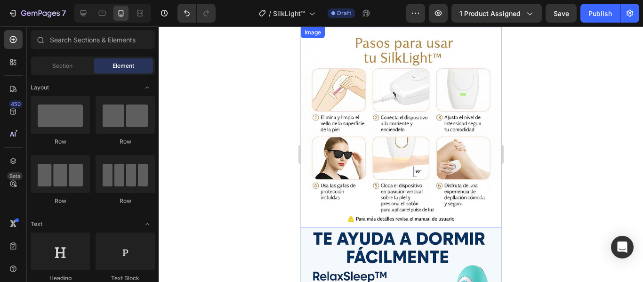
scroll to position [1816, 0]
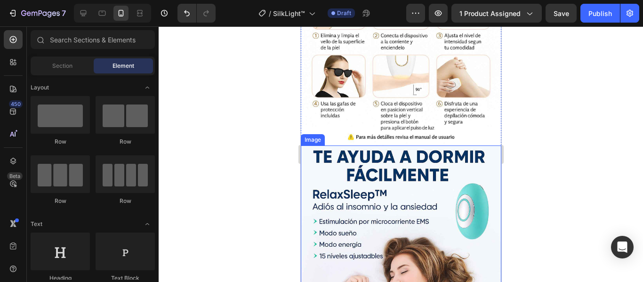
click at [447, 145] on img at bounding box center [400, 245] width 200 height 200
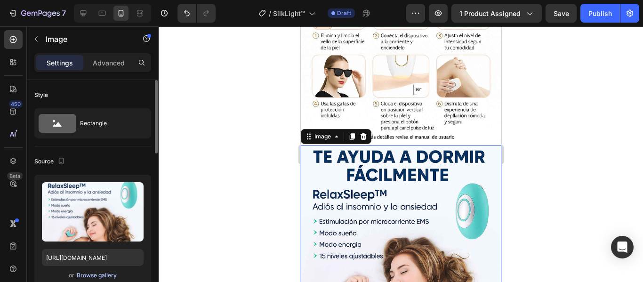
click at [99, 275] on div "Browse gallery" at bounding box center [97, 275] width 40 height 8
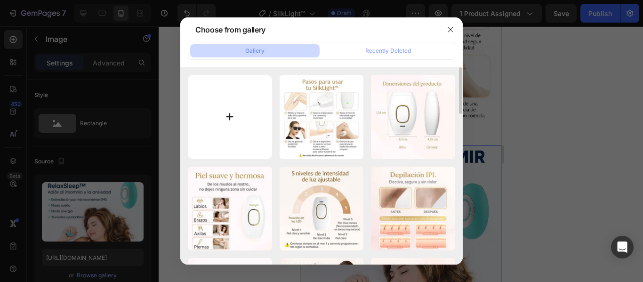
click at [219, 132] on input "file" at bounding box center [230, 117] width 84 height 84
type input "C:\fakepath\Depil_l_6_4_11zon.jpg"
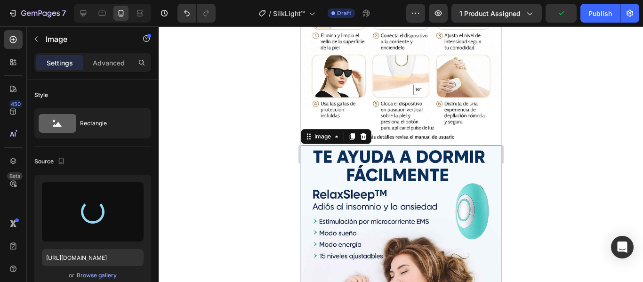
type input "[URL][DOMAIN_NAME]"
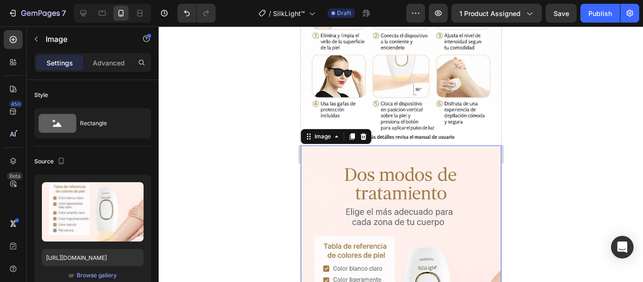
click at [587, 113] on div at bounding box center [401, 154] width 484 height 256
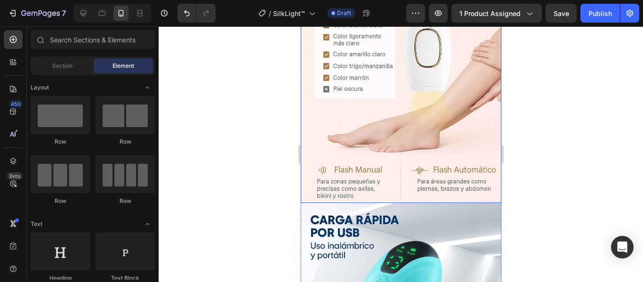
scroll to position [2098, 0]
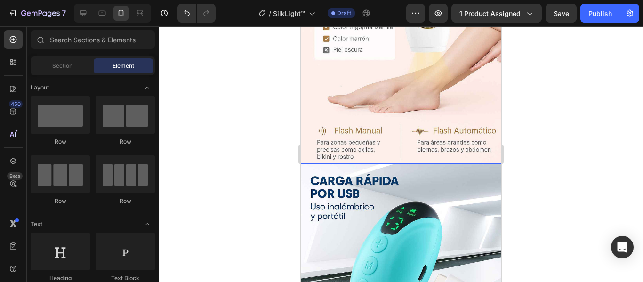
click at [464, 164] on img at bounding box center [400, 264] width 200 height 200
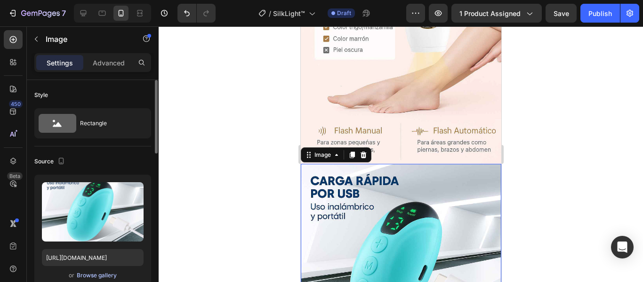
click at [99, 274] on div "Browse gallery" at bounding box center [97, 275] width 40 height 8
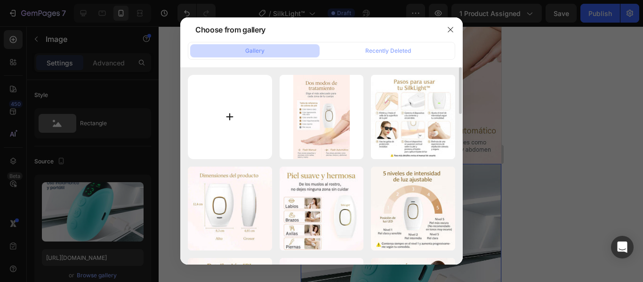
click at [236, 111] on input "file" at bounding box center [230, 117] width 84 height 84
type input "C:\fakepath\Depil_l_9_5_11zon.jpg"
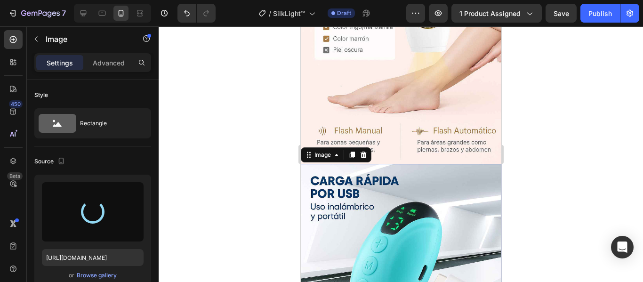
type input "[URL][DOMAIN_NAME]"
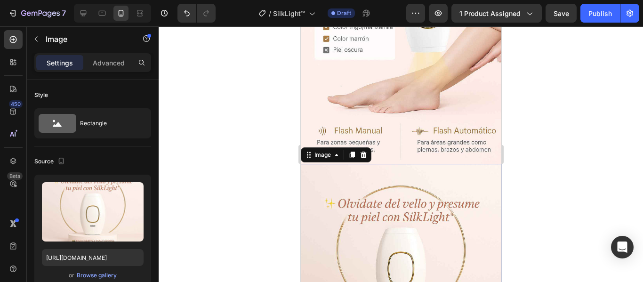
click at [590, 115] on div at bounding box center [401, 154] width 484 height 256
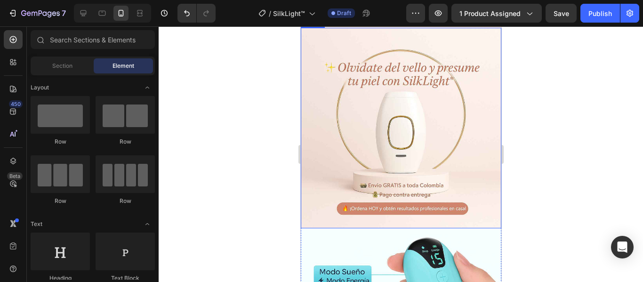
scroll to position [2240, 0]
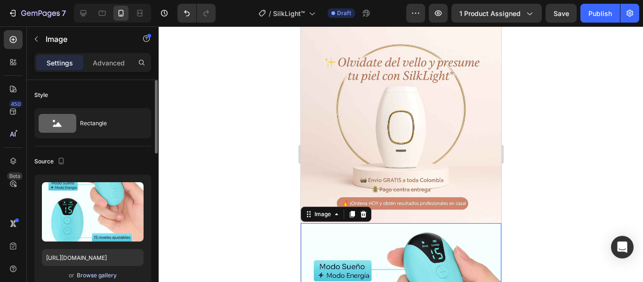
click at [97, 275] on div "Browse gallery" at bounding box center [97, 275] width 40 height 8
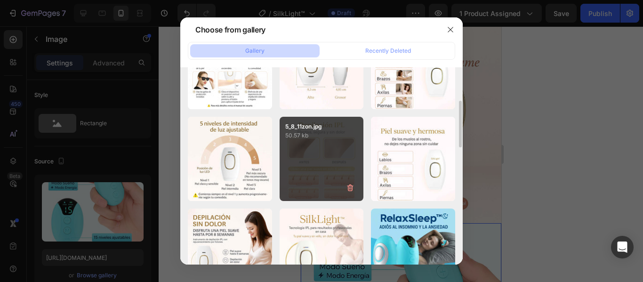
scroll to position [188, 0]
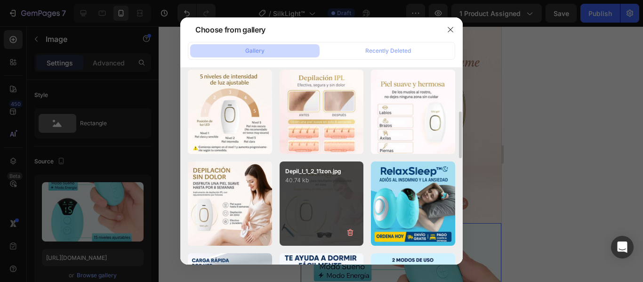
click at [317, 188] on div "Depil_l_1_2_11zon.jpg 40.74 kb" at bounding box center [322, 203] width 84 height 84
type input "[URL][DOMAIN_NAME]"
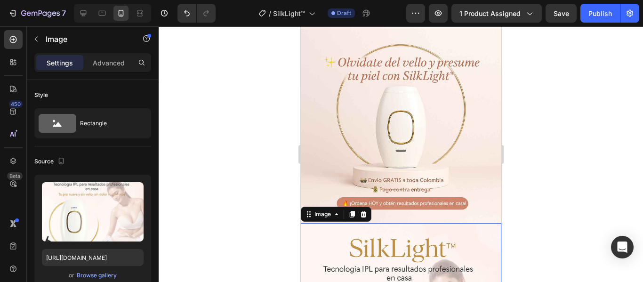
click at [566, 164] on div at bounding box center [401, 154] width 484 height 256
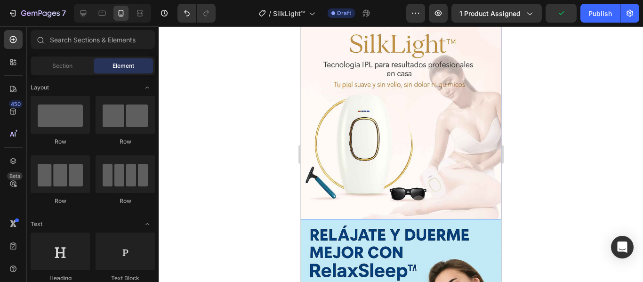
scroll to position [2475, 0]
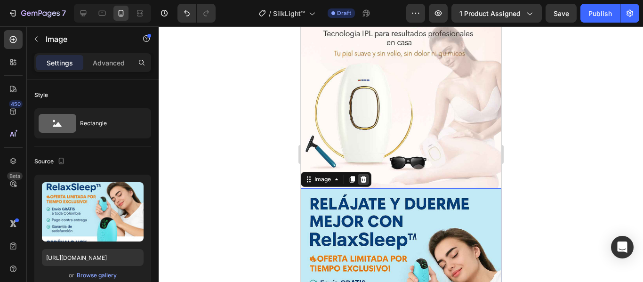
click at [361, 176] on icon at bounding box center [363, 179] width 6 height 7
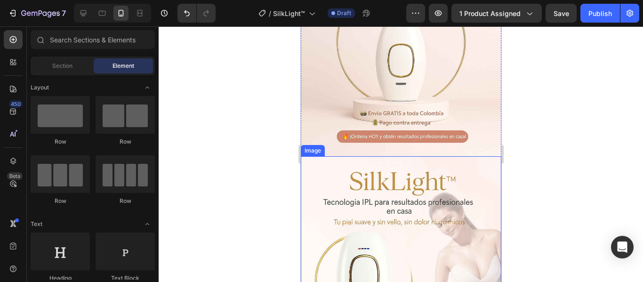
scroll to position [2440, 0]
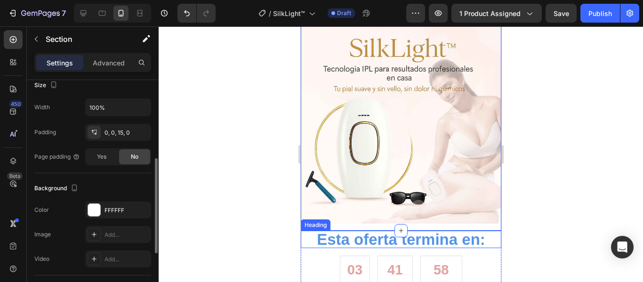
scroll to position [235, 0]
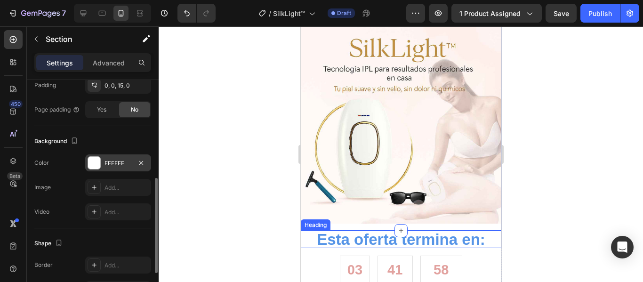
click at [108, 166] on div "FFFFFF" at bounding box center [117, 163] width 27 height 8
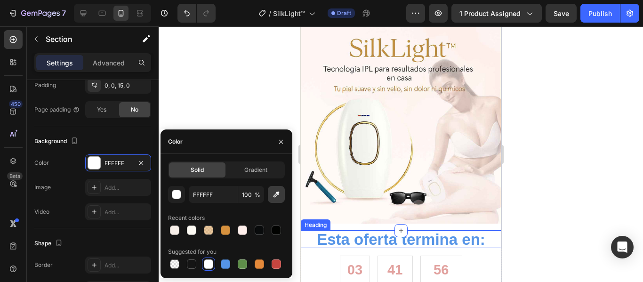
click at [272, 197] on icon "button" at bounding box center [276, 194] width 9 height 9
type input "FFFBF7"
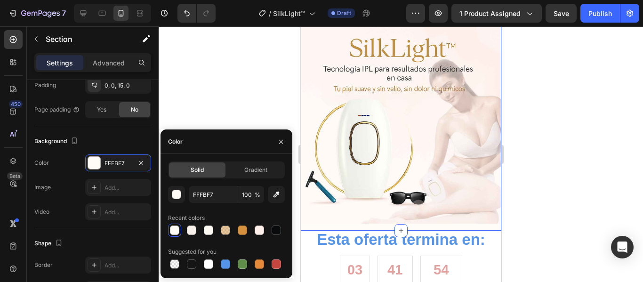
click at [574, 154] on div at bounding box center [401, 154] width 484 height 256
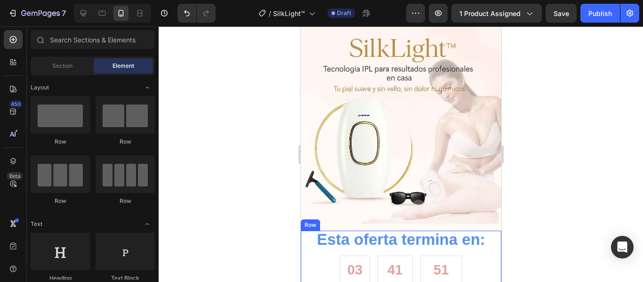
click at [492, 231] on div "Esta oferta termina en: Heading 03 Horas 41 Minutos 51 Segundos CountDown Timer" at bounding box center [400, 263] width 200 height 65
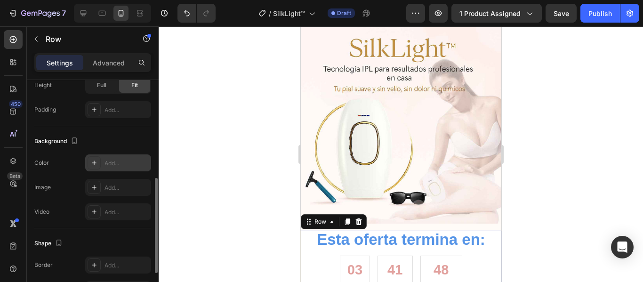
click at [118, 166] on div "Add..." at bounding box center [126, 163] width 44 height 8
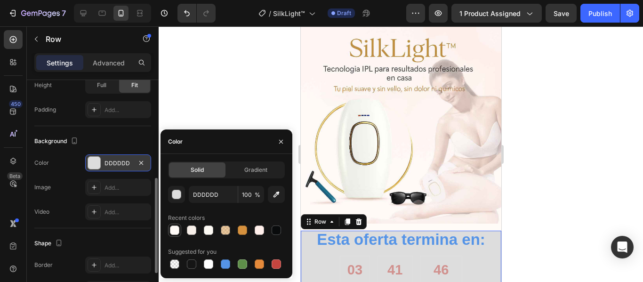
click at [170, 232] on div at bounding box center [174, 229] width 9 height 9
type input "FFFBF7"
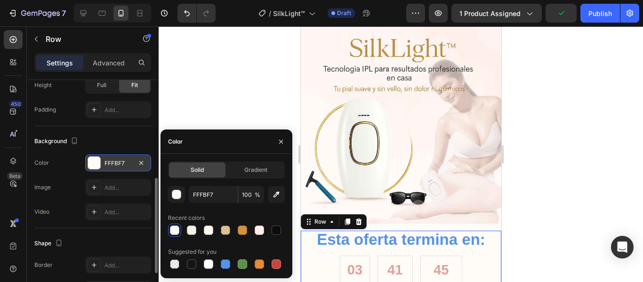
click at [568, 164] on div at bounding box center [401, 154] width 484 height 256
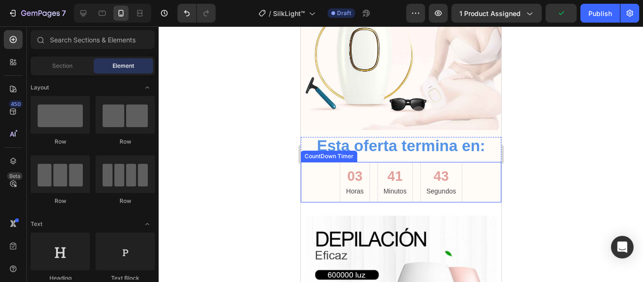
scroll to position [2534, 0]
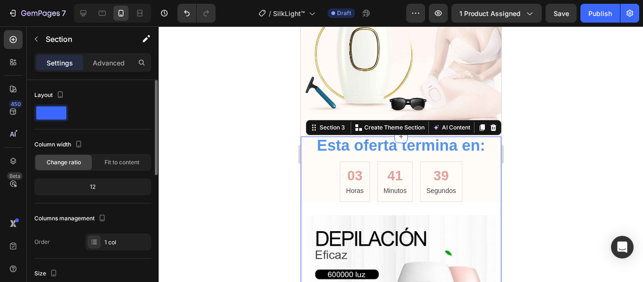
scroll to position [188, 0]
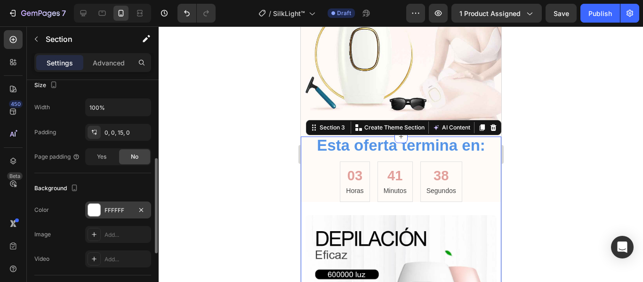
click at [93, 208] on div at bounding box center [94, 210] width 12 height 12
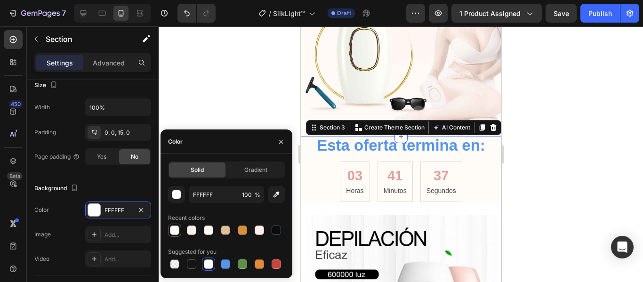
click at [171, 231] on div at bounding box center [174, 229] width 9 height 9
type input "FFFBF7"
click at [538, 177] on div at bounding box center [401, 154] width 484 height 256
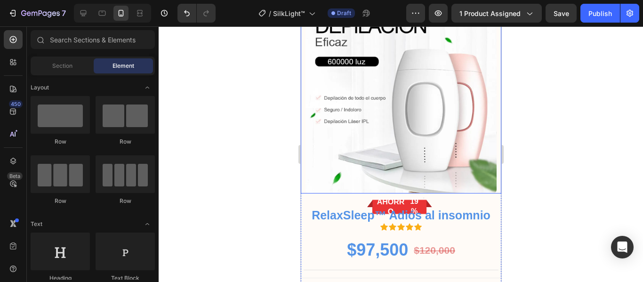
scroll to position [2675, 0]
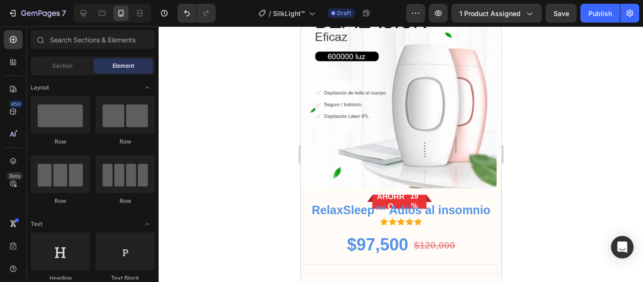
click at [563, 141] on div at bounding box center [401, 154] width 484 height 256
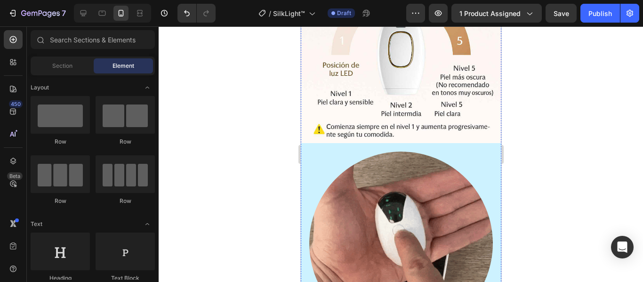
scroll to position [1216, 0]
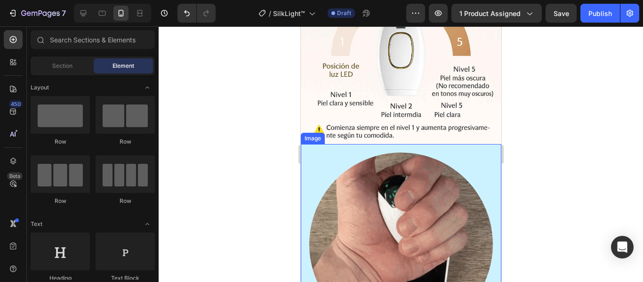
click at [323, 152] on div at bounding box center [401, 244] width 184 height 184
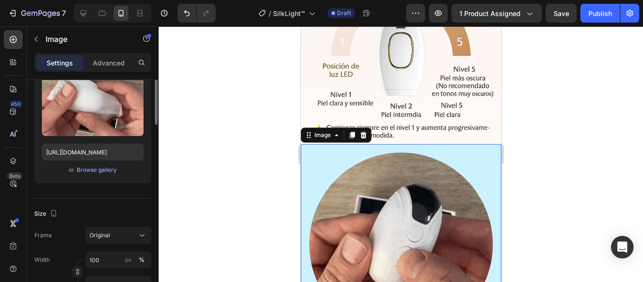
scroll to position [58, 0]
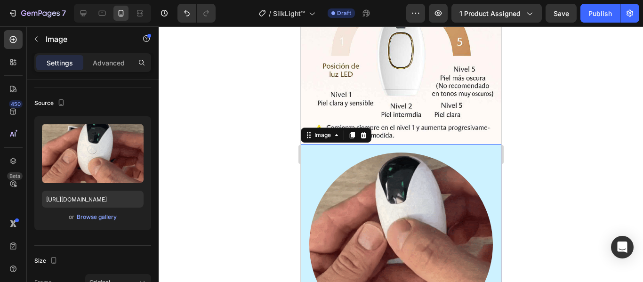
click at [467, 152] on div at bounding box center [401, 244] width 184 height 184
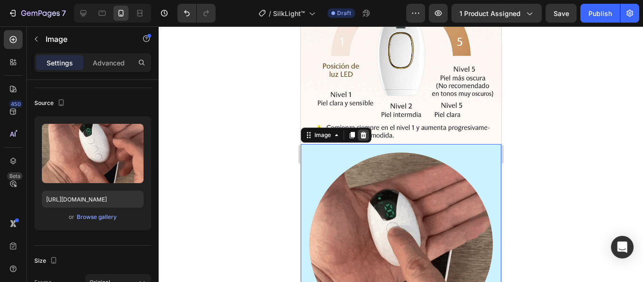
click at [364, 132] on icon at bounding box center [363, 135] width 6 height 7
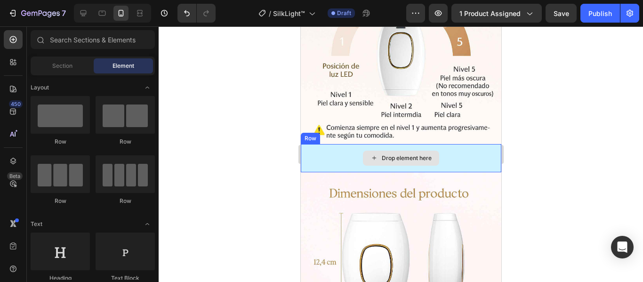
click at [478, 144] on div "Drop element here" at bounding box center [400, 158] width 200 height 28
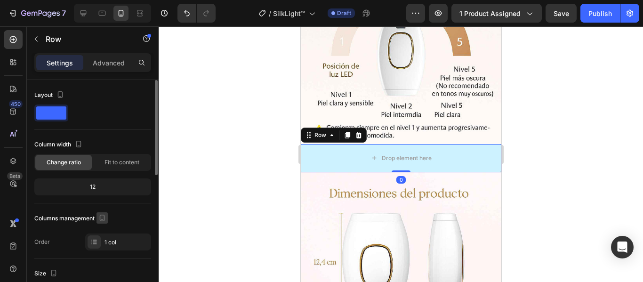
scroll to position [141, 0]
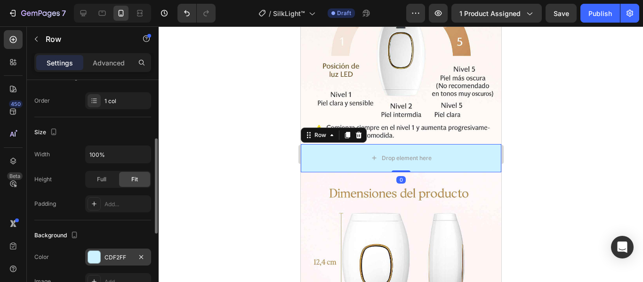
click at [107, 260] on div "CDF2FF" at bounding box center [117, 257] width 27 height 8
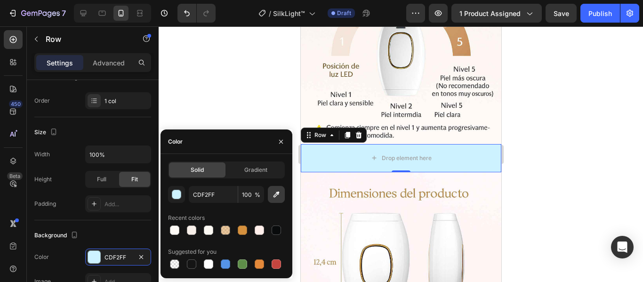
click at [279, 196] on icon "button" at bounding box center [276, 194] width 9 height 9
type input "FFFBF7"
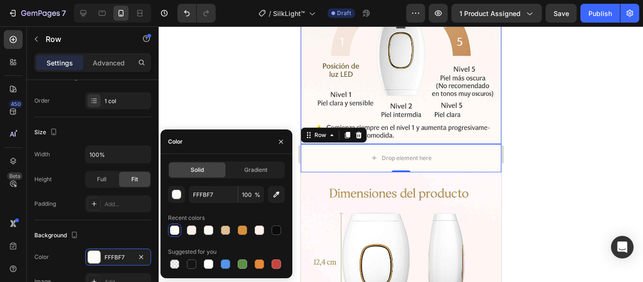
click at [553, 128] on div at bounding box center [401, 154] width 484 height 256
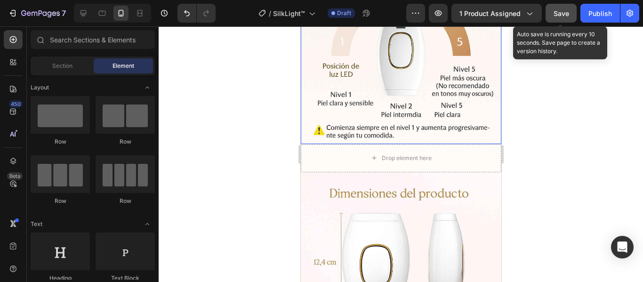
click at [564, 14] on span "Save" at bounding box center [561, 13] width 16 height 8
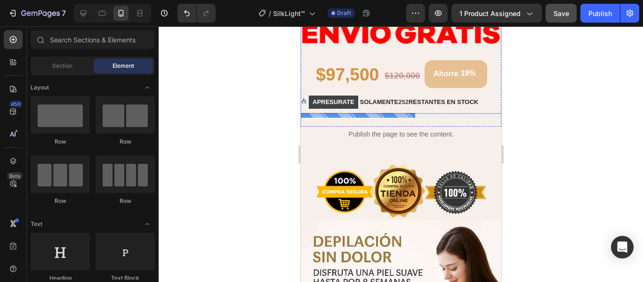
scroll to position [329, 0]
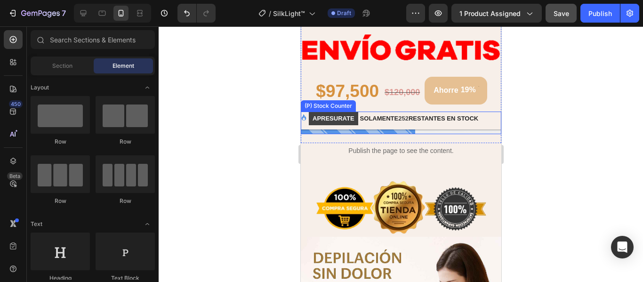
click at [440, 129] on div at bounding box center [400, 131] width 200 height 5
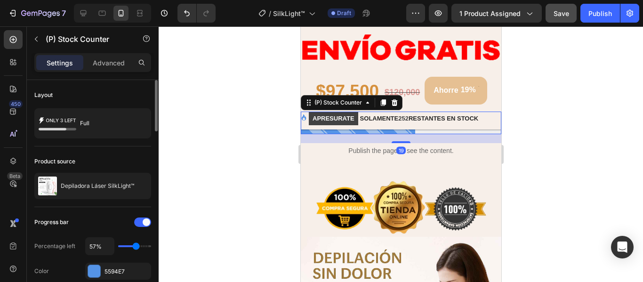
click at [109, 280] on div "Progress bar Percentage left 57% Color 5594E7 Effect Yes No" at bounding box center [92, 259] width 117 height 89
click at [112, 268] on div "5594E7" at bounding box center [117, 271] width 27 height 8
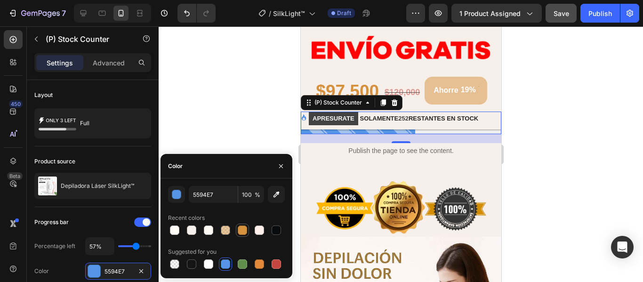
click at [244, 232] on div at bounding box center [242, 229] width 9 height 9
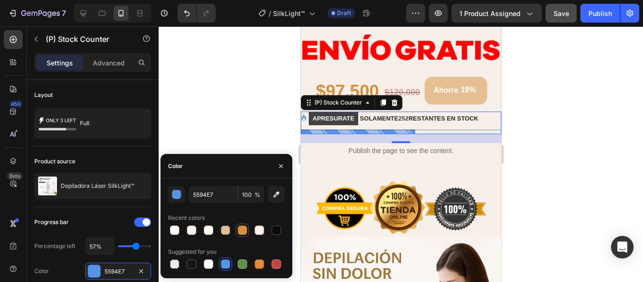
type input "D6913E"
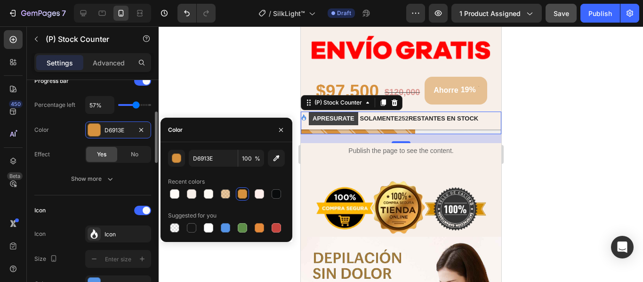
scroll to position [235, 0]
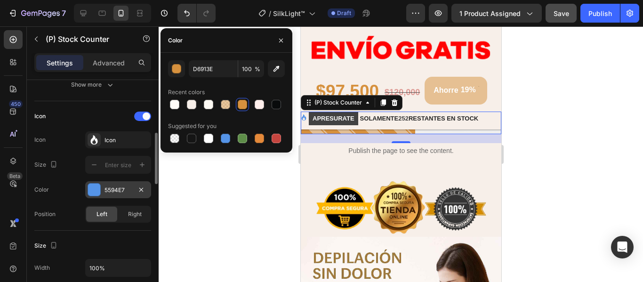
click at [114, 193] on div "5594E7" at bounding box center [117, 190] width 27 height 8
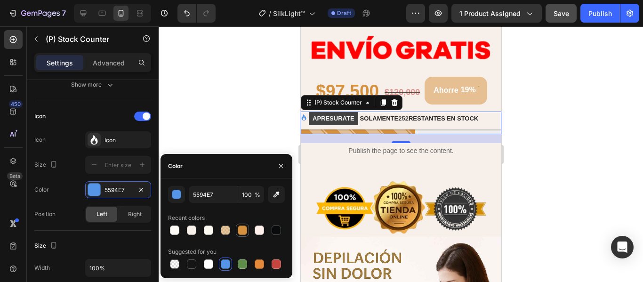
click at [248, 230] on div at bounding box center [242, 229] width 11 height 11
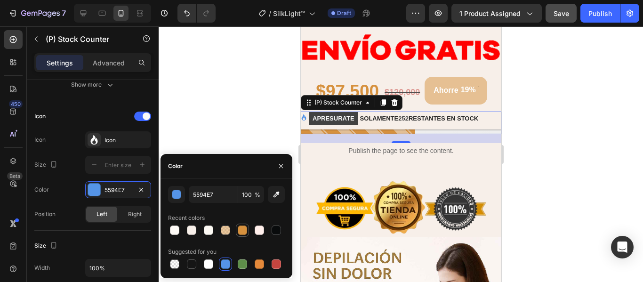
type input "D6913E"
click at [593, 173] on div at bounding box center [401, 154] width 484 height 256
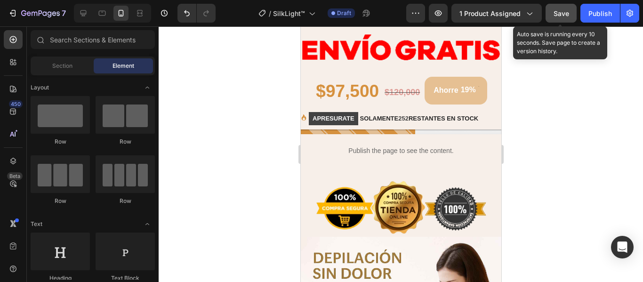
click at [560, 16] on span "Save" at bounding box center [561, 13] width 16 height 8
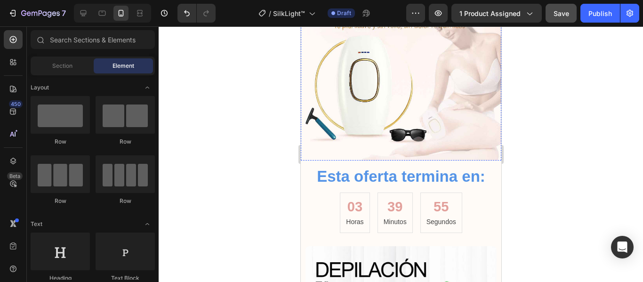
scroll to position [2353, 0]
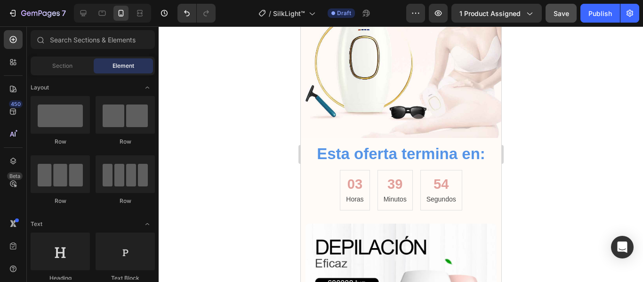
click at [575, 103] on div at bounding box center [401, 154] width 484 height 256
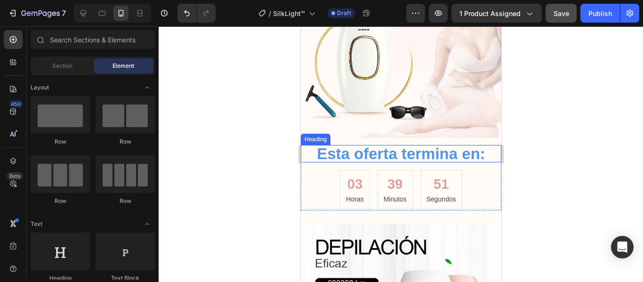
click at [431, 145] on h2 "Esta oferta termina en:" at bounding box center [400, 153] width 200 height 17
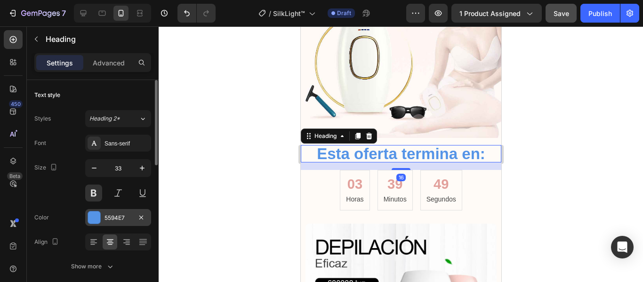
click at [118, 218] on div "5594E7" at bounding box center [117, 218] width 27 height 8
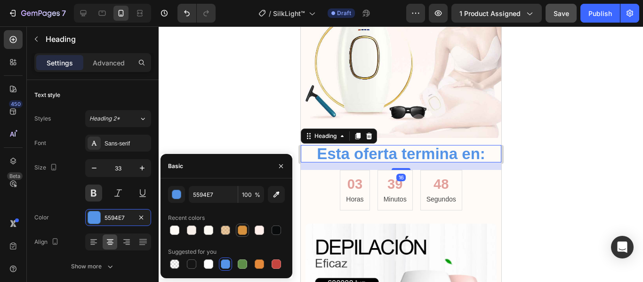
click at [246, 231] on div at bounding box center [242, 229] width 9 height 9
type input "D6913E"
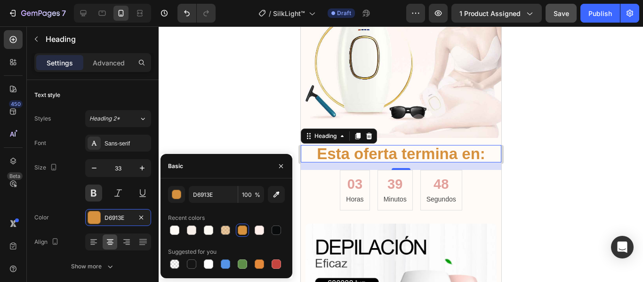
click at [612, 179] on div at bounding box center [401, 154] width 484 height 256
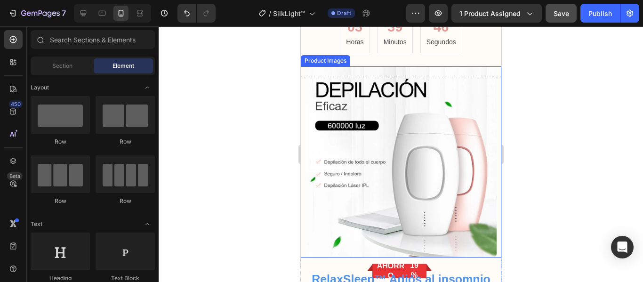
scroll to position [2541, 0]
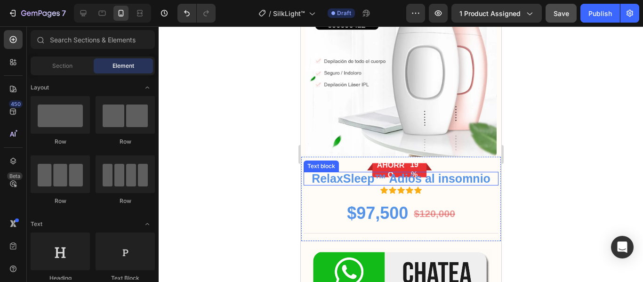
click at [480, 175] on p "RelaxSleep™ Adiós al insomnio" at bounding box center [400, 179] width 193 height 12
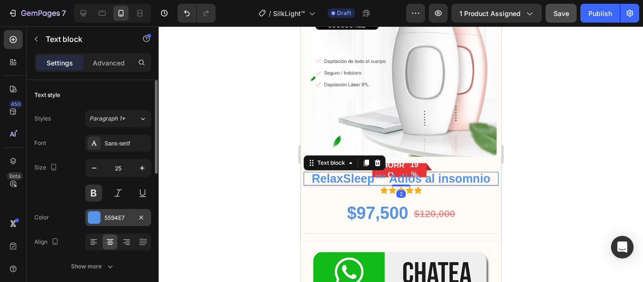
click at [113, 218] on div "5594E7" at bounding box center [117, 218] width 27 height 8
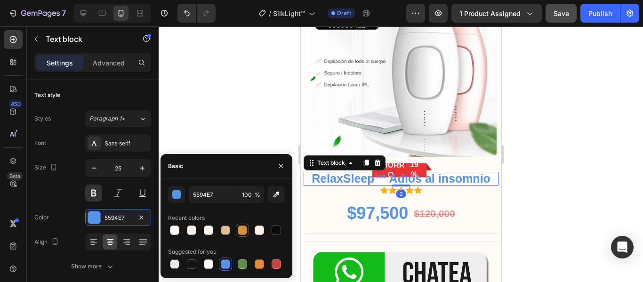
click at [242, 231] on div at bounding box center [242, 229] width 9 height 9
type input "D6913E"
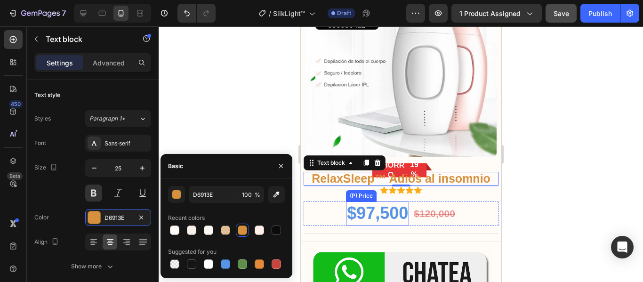
click at [374, 212] on div "$97,500" at bounding box center [376, 213] width 63 height 24
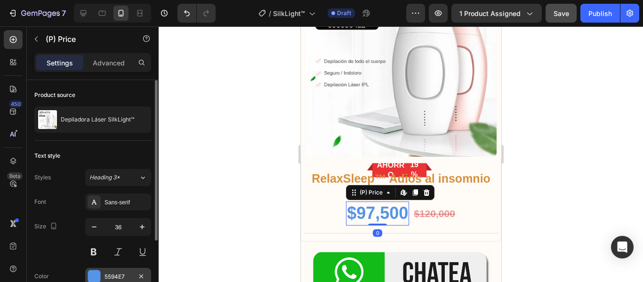
click at [93, 279] on div at bounding box center [94, 276] width 12 height 12
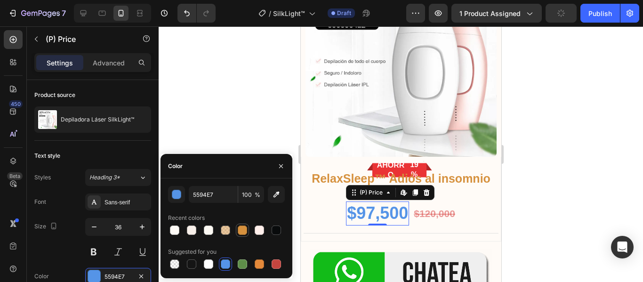
click at [247, 227] on div at bounding box center [242, 229] width 9 height 9
type input "D6913E"
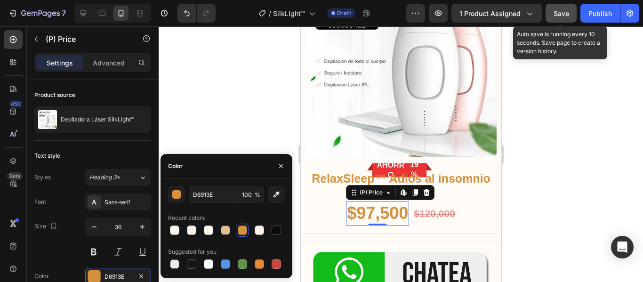
click at [565, 14] on span "Save" at bounding box center [561, 13] width 16 height 8
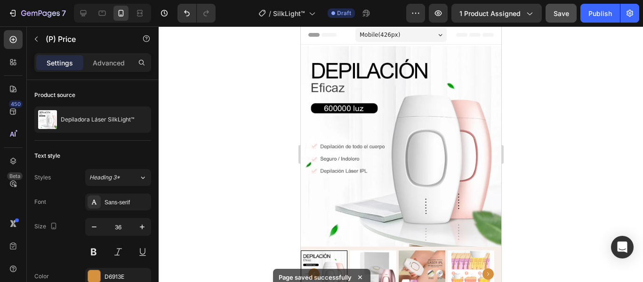
scroll to position [0, 0]
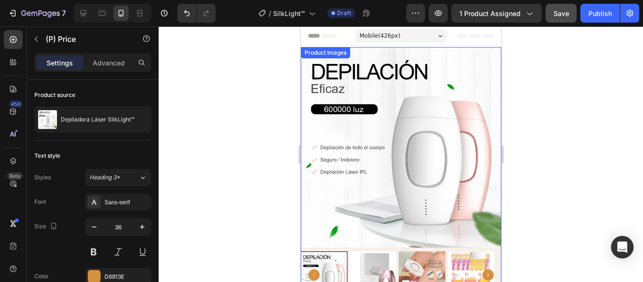
click at [547, 130] on div at bounding box center [401, 154] width 484 height 256
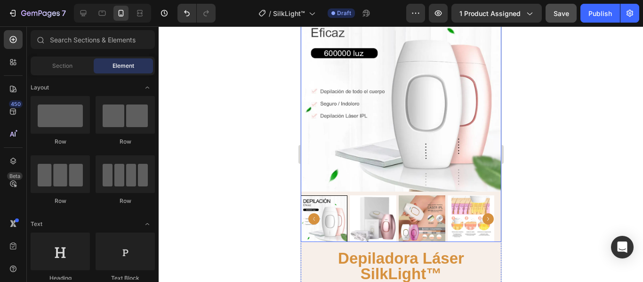
scroll to position [141, 0]
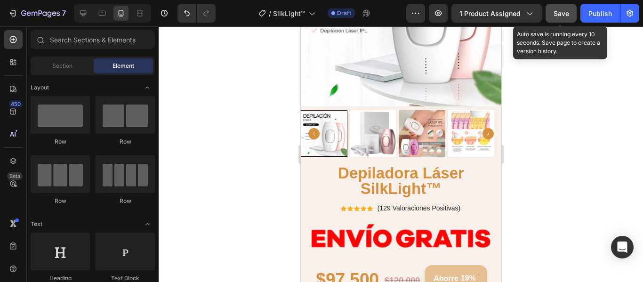
click at [558, 13] on span "Save" at bounding box center [561, 13] width 16 height 8
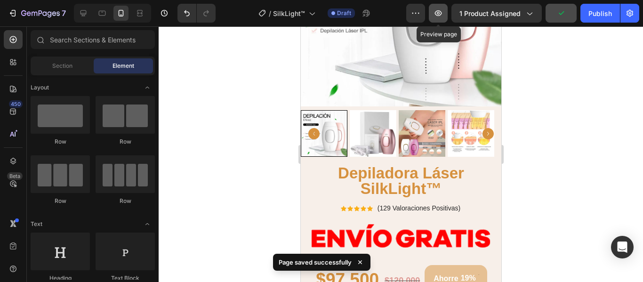
click at [434, 15] on button "button" at bounding box center [438, 13] width 19 height 19
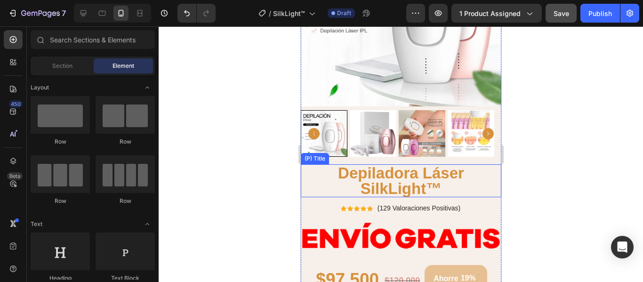
click at [336, 166] on h2 "Depiladora Láser SilkLight™" at bounding box center [400, 180] width 200 height 33
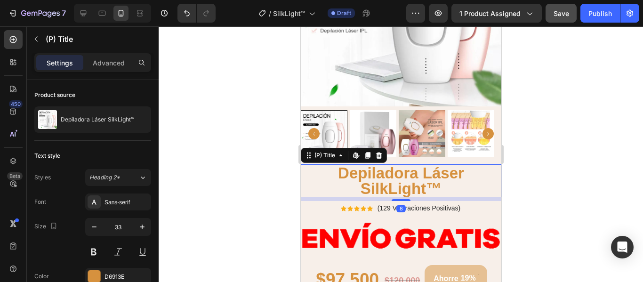
click at [336, 166] on h2 "Depiladora Láser SilkLight™" at bounding box center [400, 180] width 200 height 33
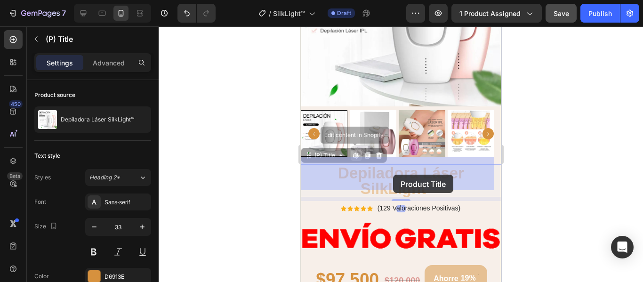
drag, startPoint x: 336, startPoint y: 166, endPoint x: 392, endPoint y: 175, distance: 57.2
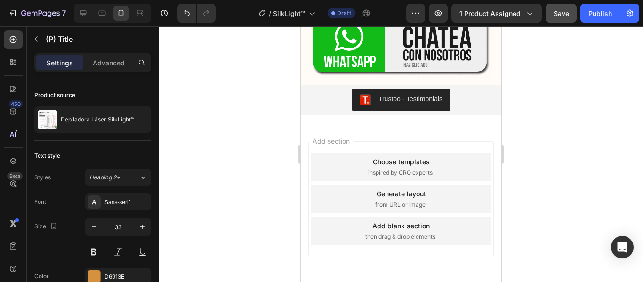
scroll to position [2635, 0]
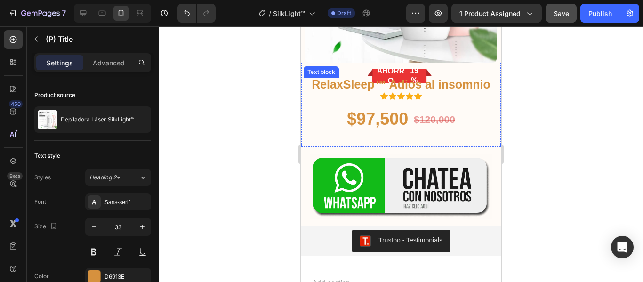
click at [433, 79] on p "RelaxSleep™ Adiós al insomnio" at bounding box center [400, 85] width 193 height 12
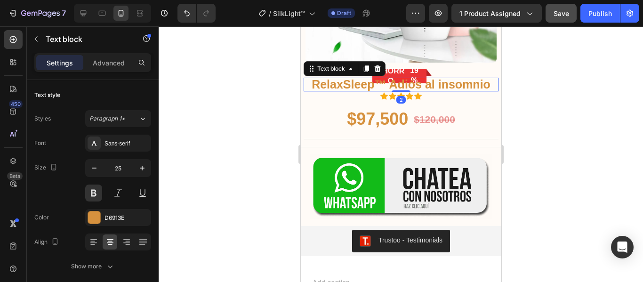
click at [433, 79] on p "RelaxSleep™ Adiós al insomnio" at bounding box center [400, 85] width 193 height 12
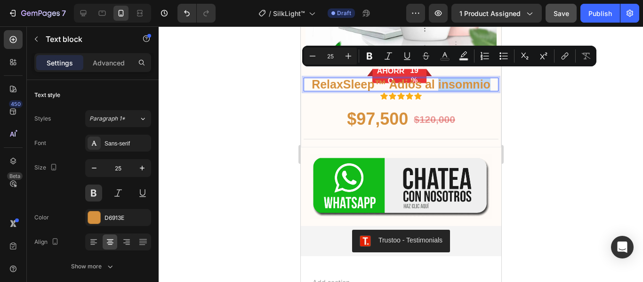
click at [479, 80] on p "RelaxSleep™ Adiós al insomnio" at bounding box center [400, 85] width 193 height 12
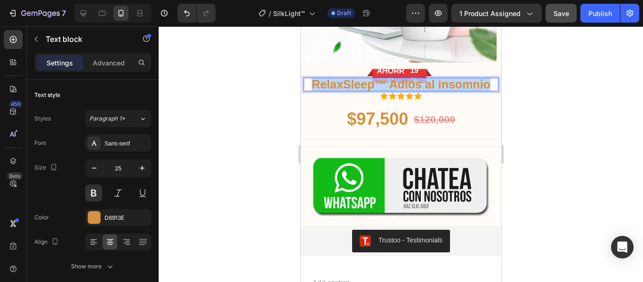
drag, startPoint x: 489, startPoint y: 76, endPoint x: 297, endPoint y: 76, distance: 192.0
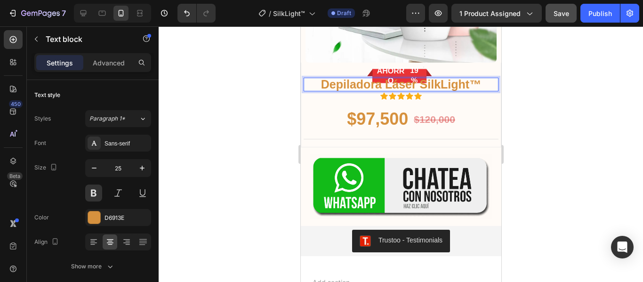
click at [561, 121] on div at bounding box center [401, 154] width 484 height 256
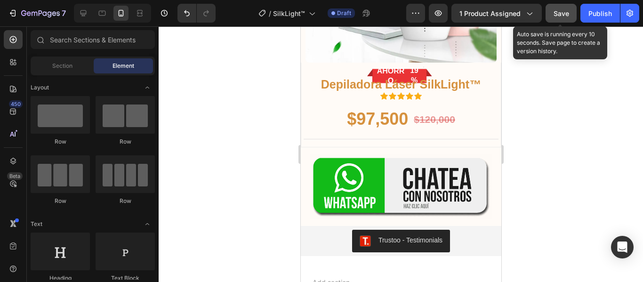
click at [564, 15] on span "Save" at bounding box center [561, 13] width 16 height 8
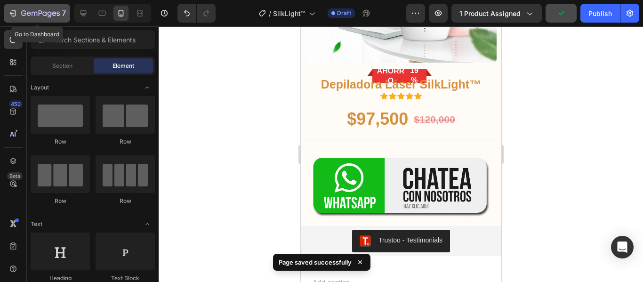
click at [17, 6] on button "7" at bounding box center [37, 13] width 66 height 19
